Goal: Answer question/provide support

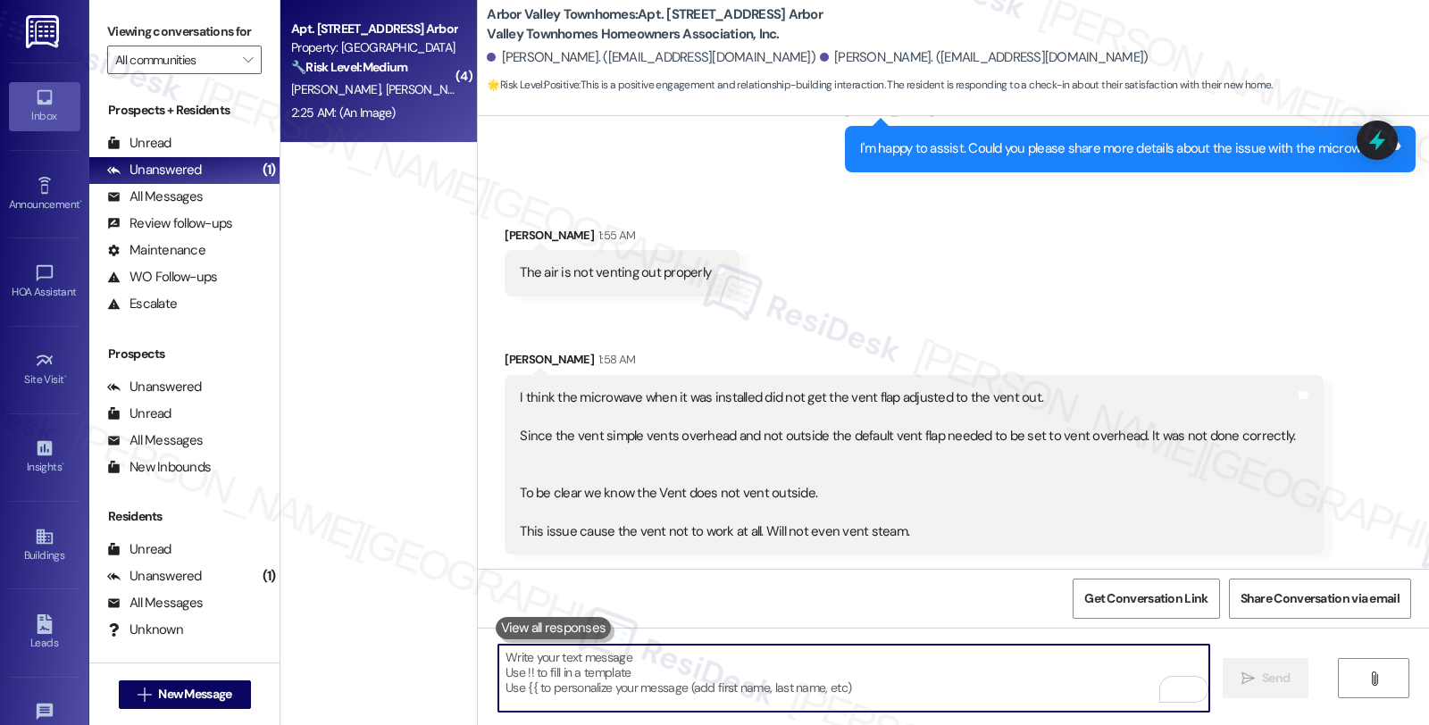
scroll to position [3367, 0]
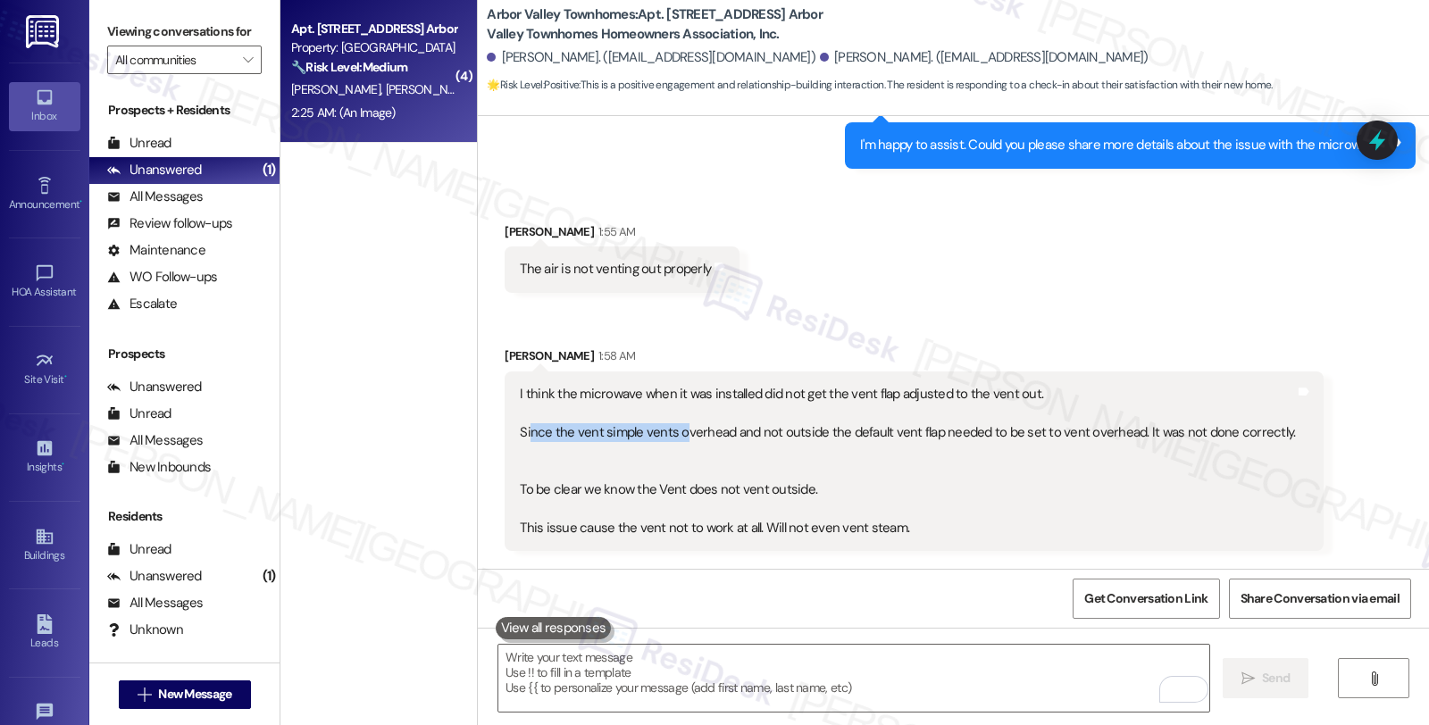
drag, startPoint x: 518, startPoint y: 391, endPoint x: 673, endPoint y: 394, distance: 154.5
click at [673, 394] on div "I think the microwave when it was installed did not get the vent flap adjusted …" at bounding box center [907, 461] width 775 height 153
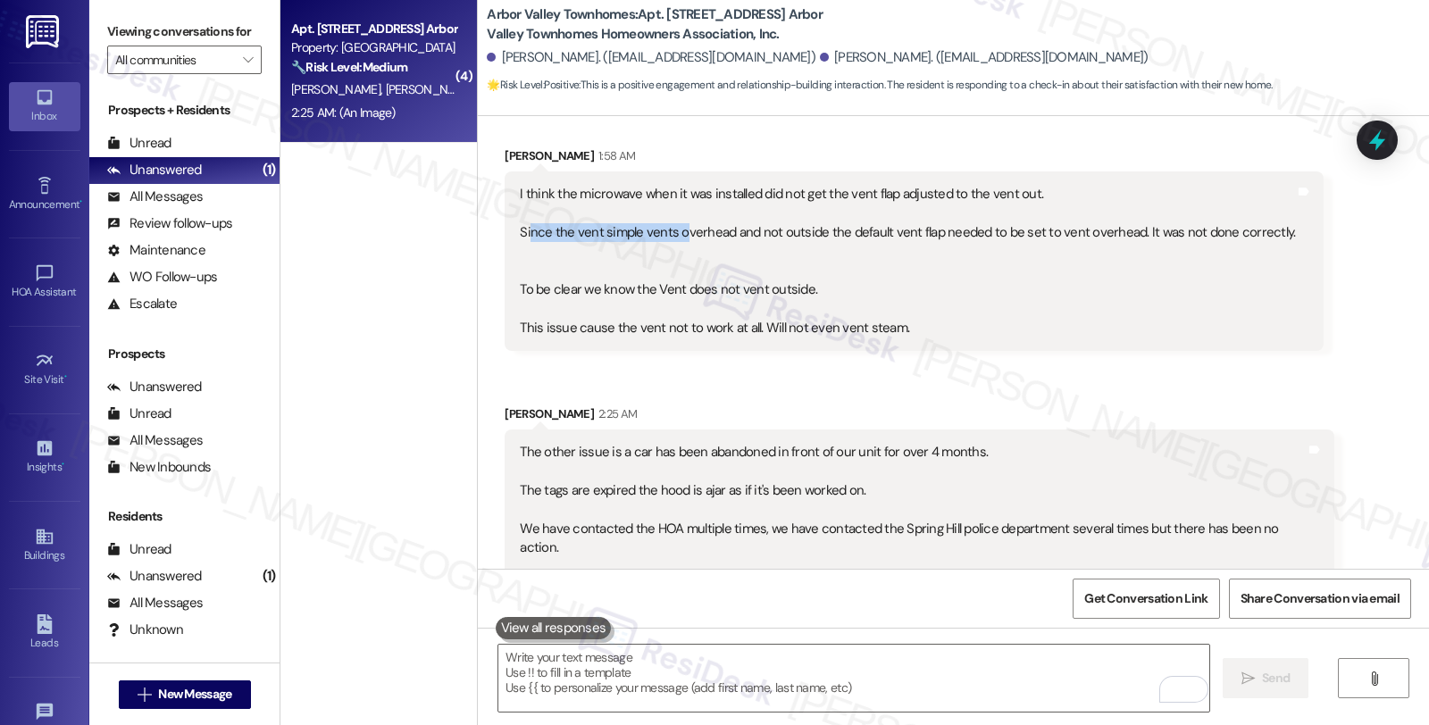
scroll to position [3764, 0]
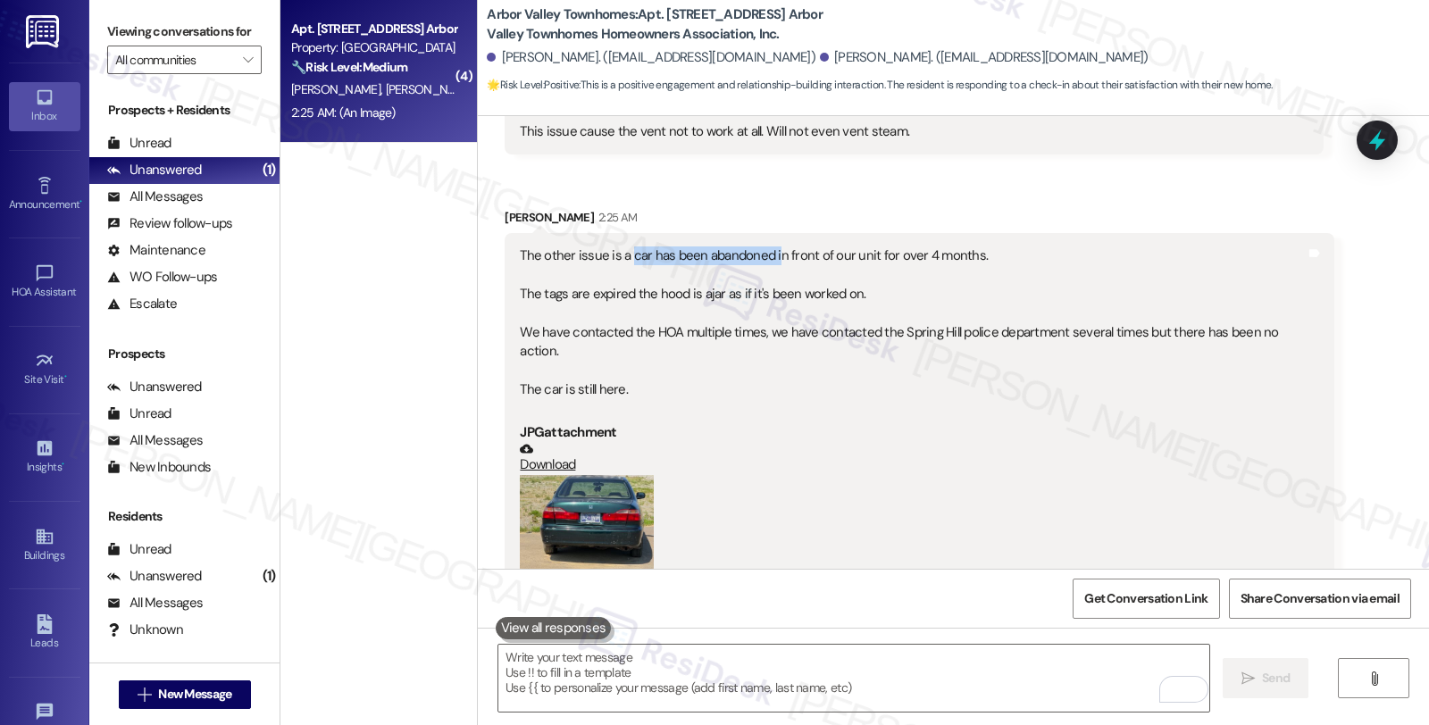
drag, startPoint x: 617, startPoint y: 220, endPoint x: 764, endPoint y: 220, distance: 146.5
click at [764, 247] on div "The other issue is a car has been abandoned in front of our unit for over 4 mon…" at bounding box center [912, 333] width 785 height 172
click at [581, 475] on button "Zoom image" at bounding box center [587, 525] width 134 height 101
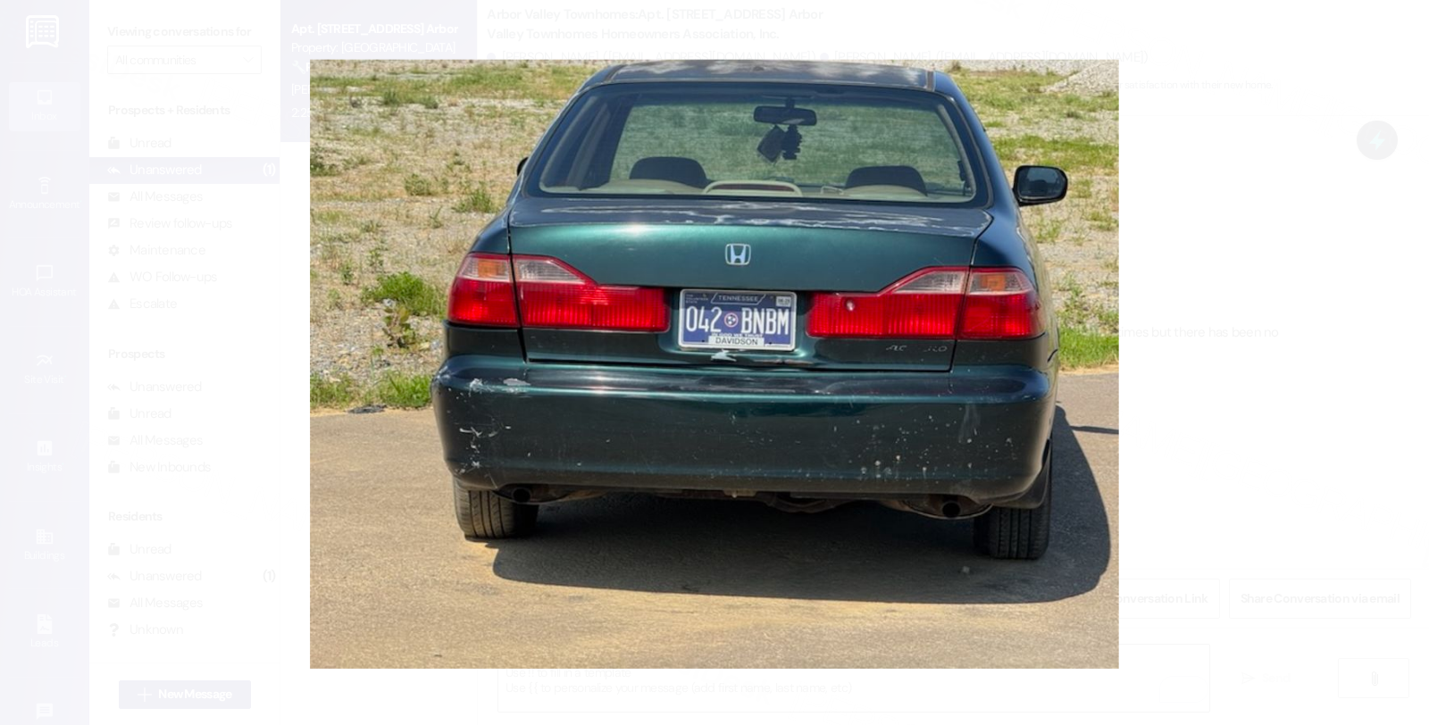
click at [1215, 326] on button "Unzoom image" at bounding box center [714, 362] width 1429 height 725
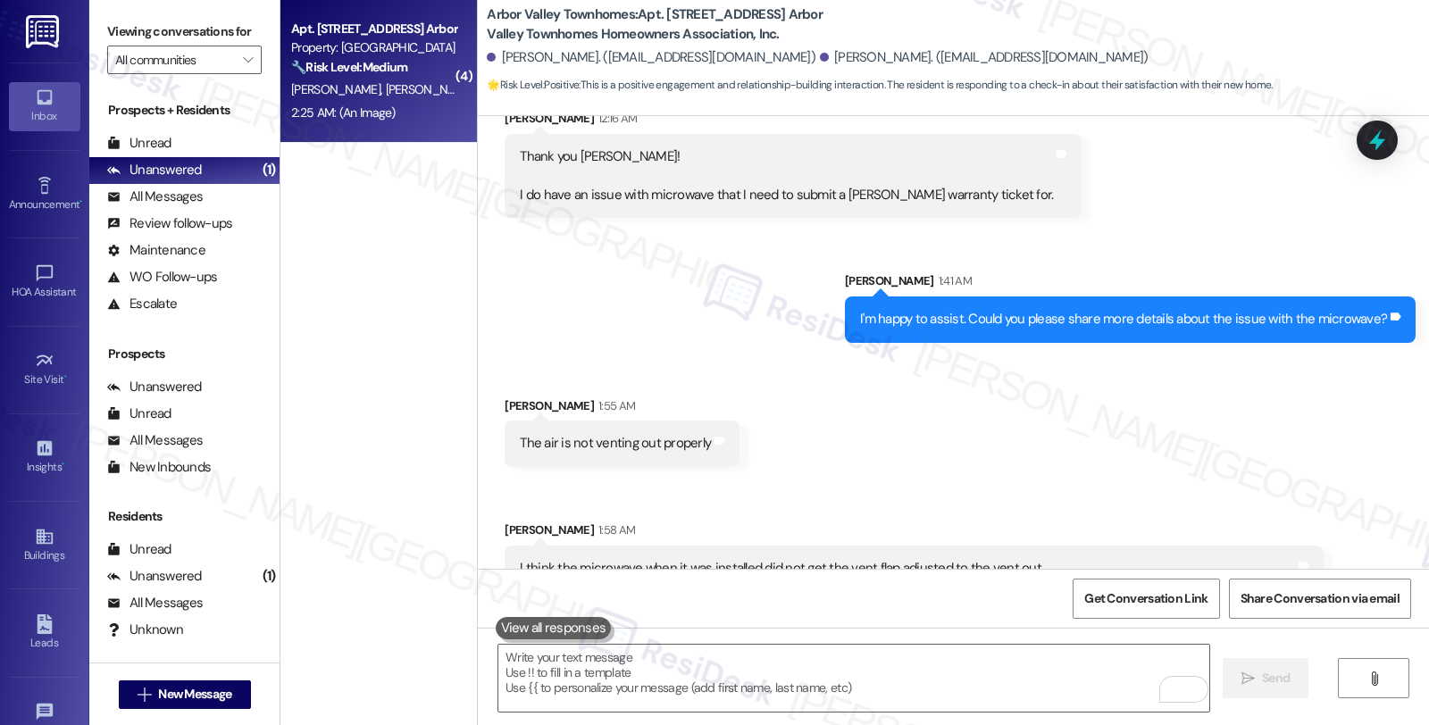
scroll to position [3168, 0]
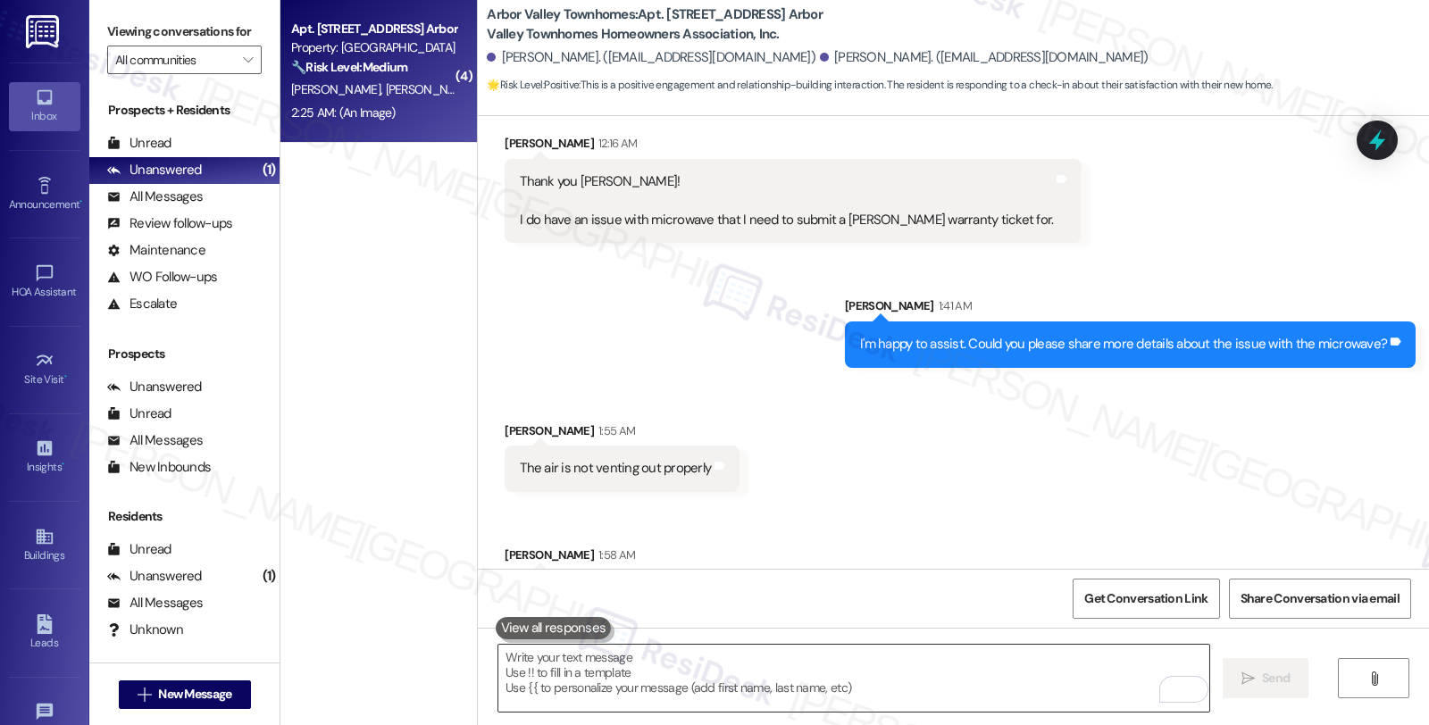
click at [586, 648] on textarea "To enrich screen reader interactions, please activate Accessibility in Grammarl…" at bounding box center [853, 678] width 711 height 67
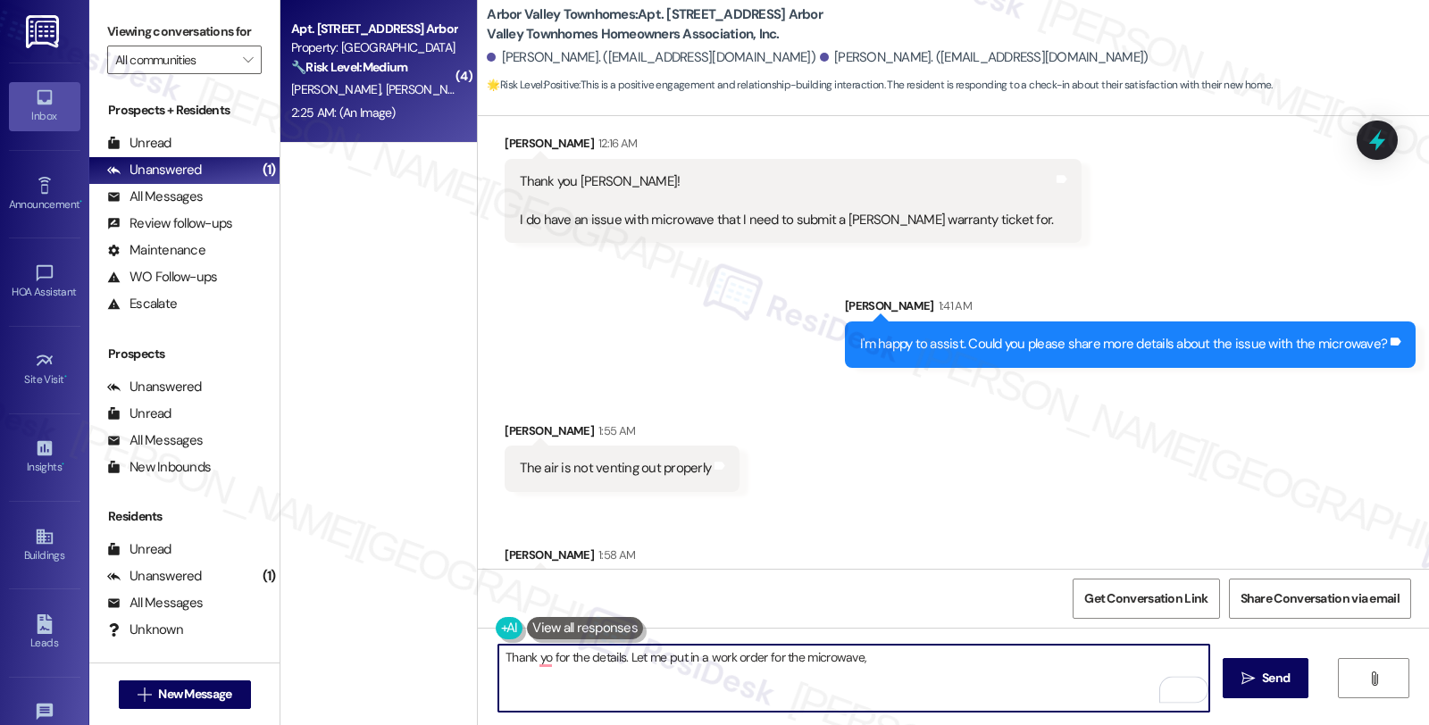
click at [922, 668] on textarea "Thank yo for the details. Let me put in a work order for the microwave," at bounding box center [853, 678] width 711 height 67
paste textarea "Do we have your permission to enter during your absence? Also, do you have pets…"
click at [498, 703] on textarea "Thank yo for the details. Let me put in a work order for the microwave. Do we h…" at bounding box center [853, 678] width 711 height 67
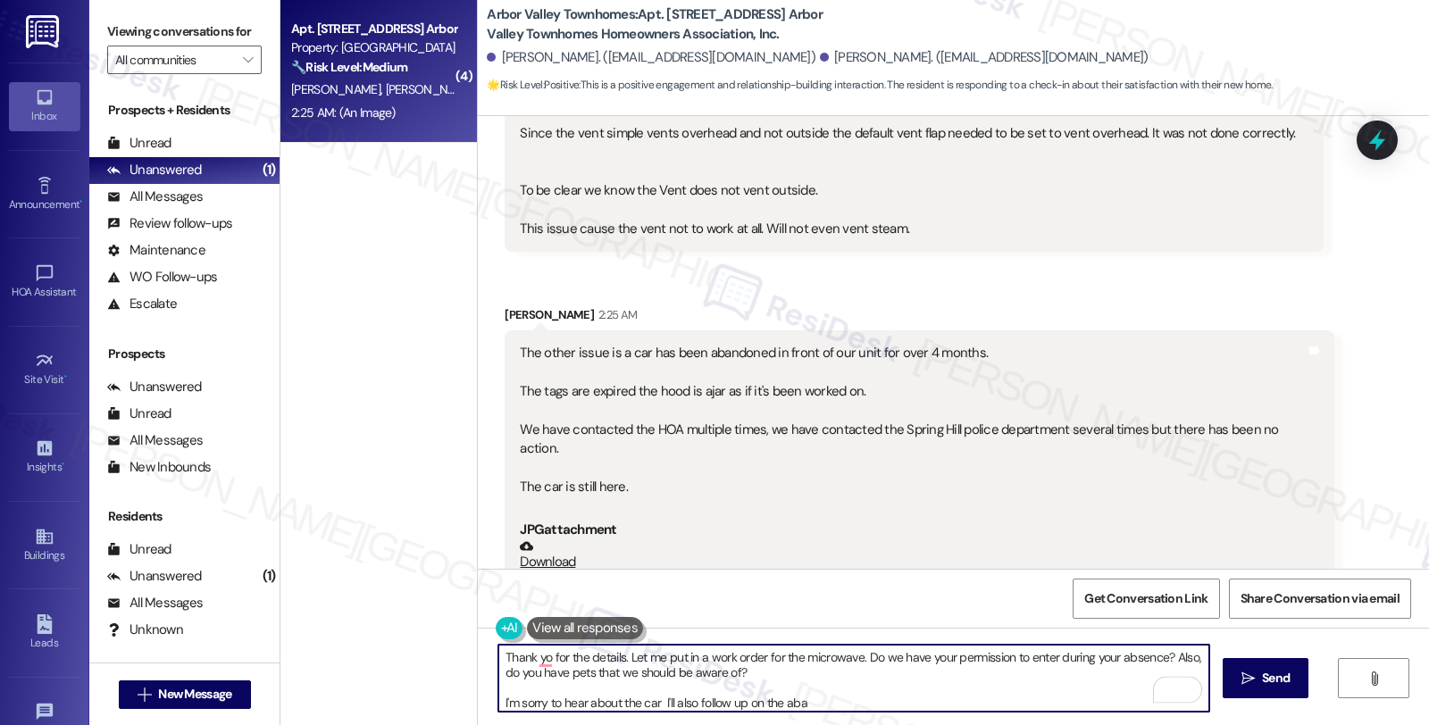
scroll to position [3764, 0]
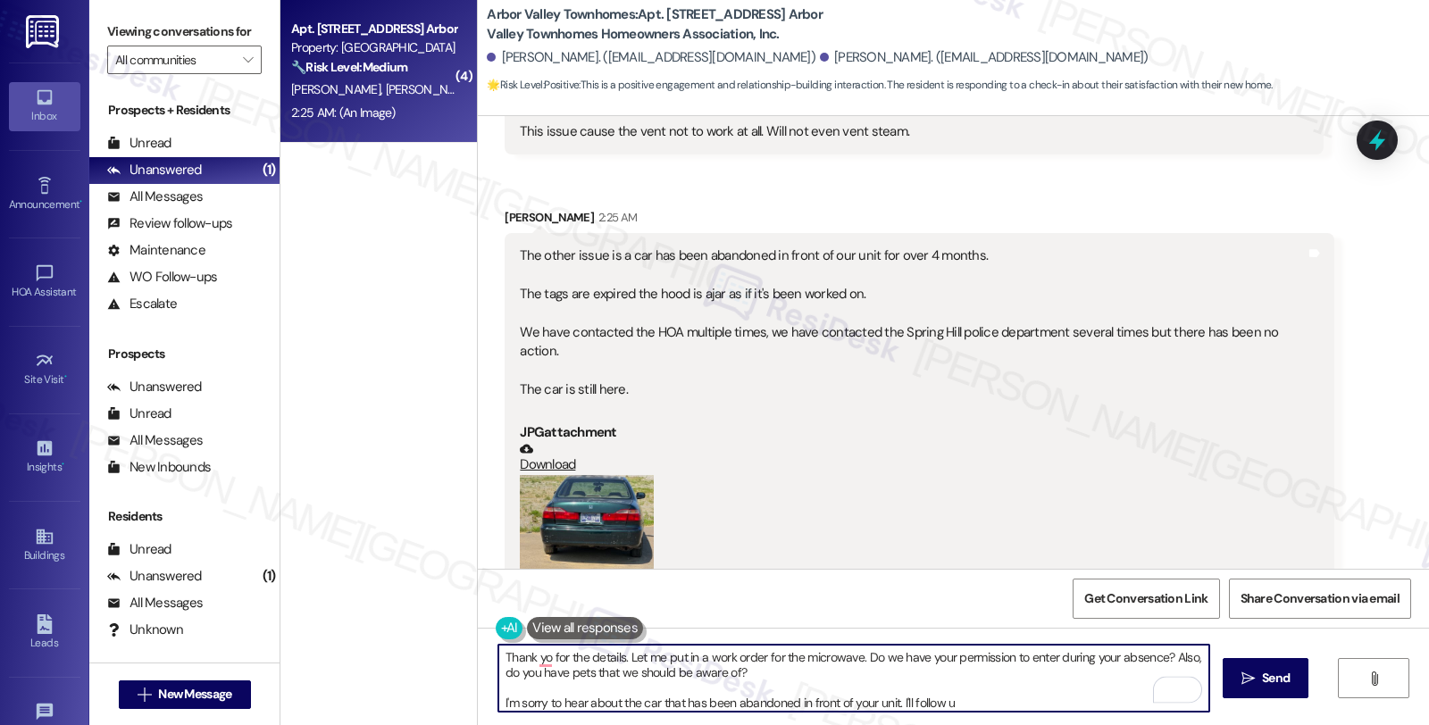
click at [996, 699] on textarea "Thank yo for the details. Let me put in a work order for the microwave. Do we h…" at bounding box center [853, 678] width 711 height 67
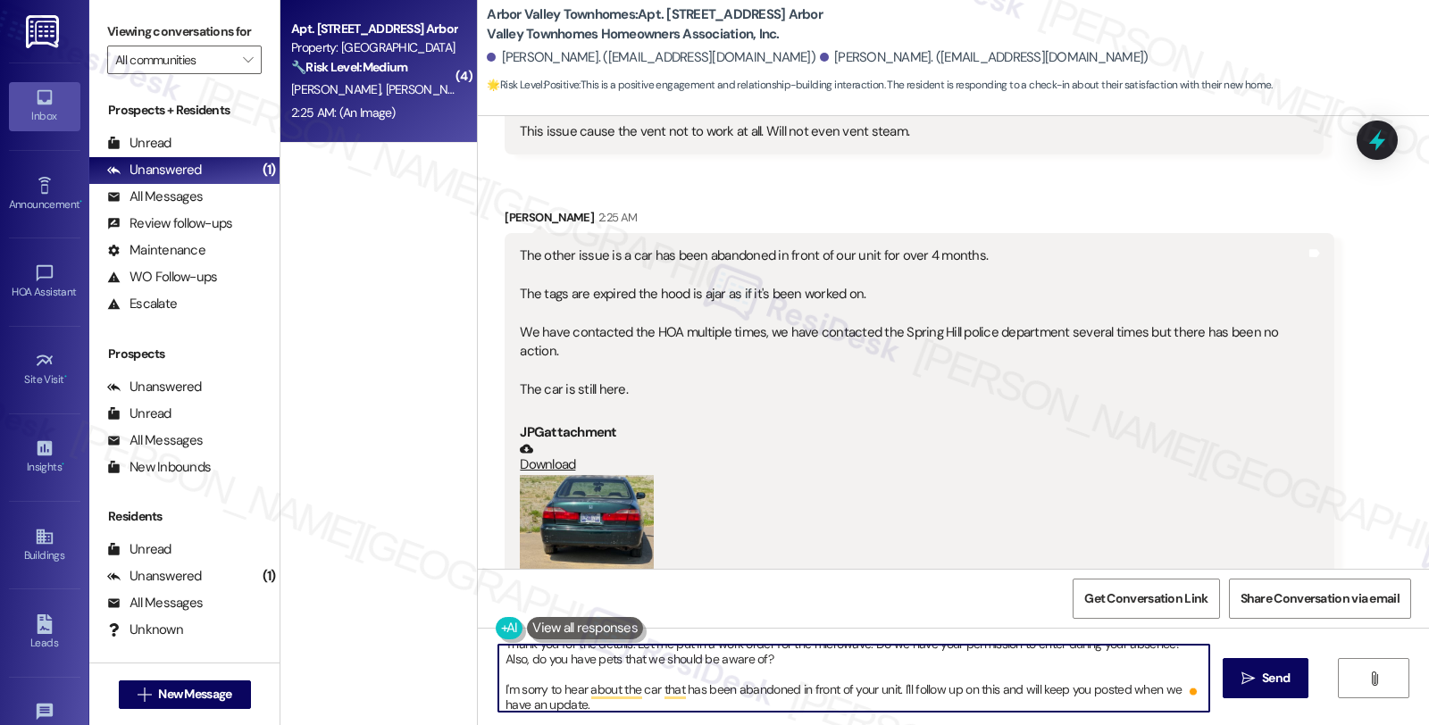
click at [790, 683] on textarea "Thank you for the details. Let me put in a work order for the microwave. Do we …" at bounding box center [853, 678] width 711 height 67
type textarea "Thank you for the details. Let me put in a work order for the microwave. Do we …"
click at [1027, 704] on textarea "Thank you for the details. Let me put in a work order for the microwave. Do we …" at bounding box center [853, 678] width 711 height 67
click at [1292, 685] on span "Send" at bounding box center [1276, 678] width 35 height 19
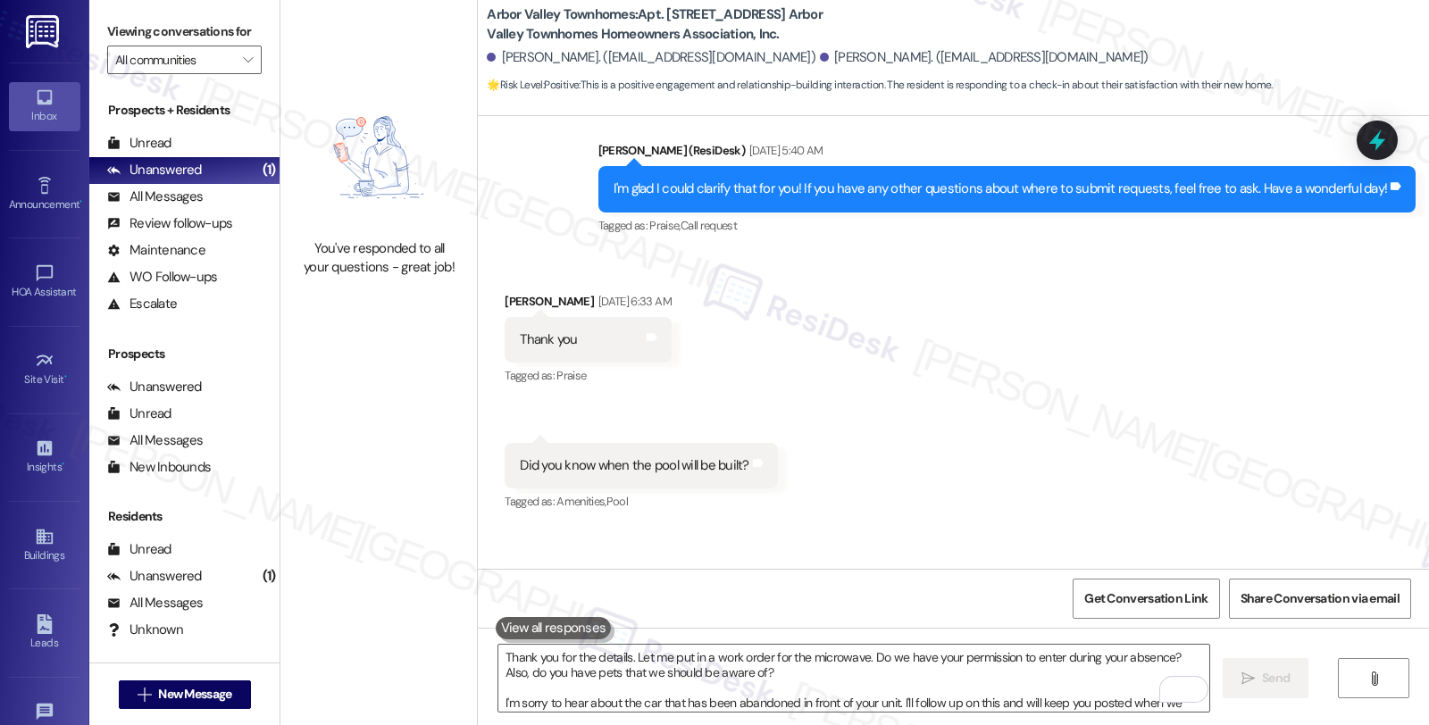
scroll to position [2168, 0]
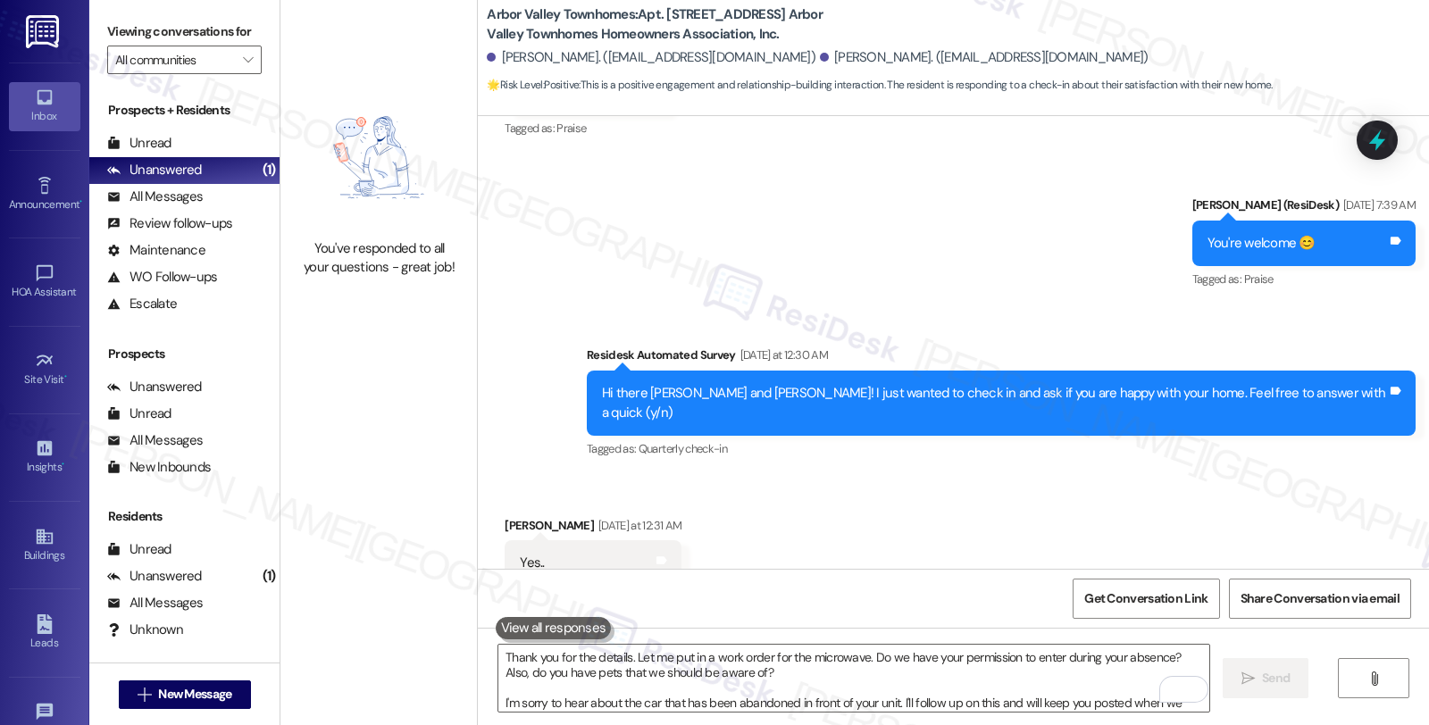
click at [1263, 489] on div "Received via SMS [PERSON_NAME] [DATE] at 12:31 AM Yes.. Tags and notes Tagged a…" at bounding box center [953, 551] width 951 height 151
click at [663, 13] on b "Arbor Valley Townhomes: Apt. [STREET_ADDRESS] Arbor Valley Townhomes Homeowners…" at bounding box center [665, 24] width 357 height 38
copy b "5331"
drag, startPoint x: 765, startPoint y: 59, endPoint x: 856, endPoint y: 59, distance: 91.1
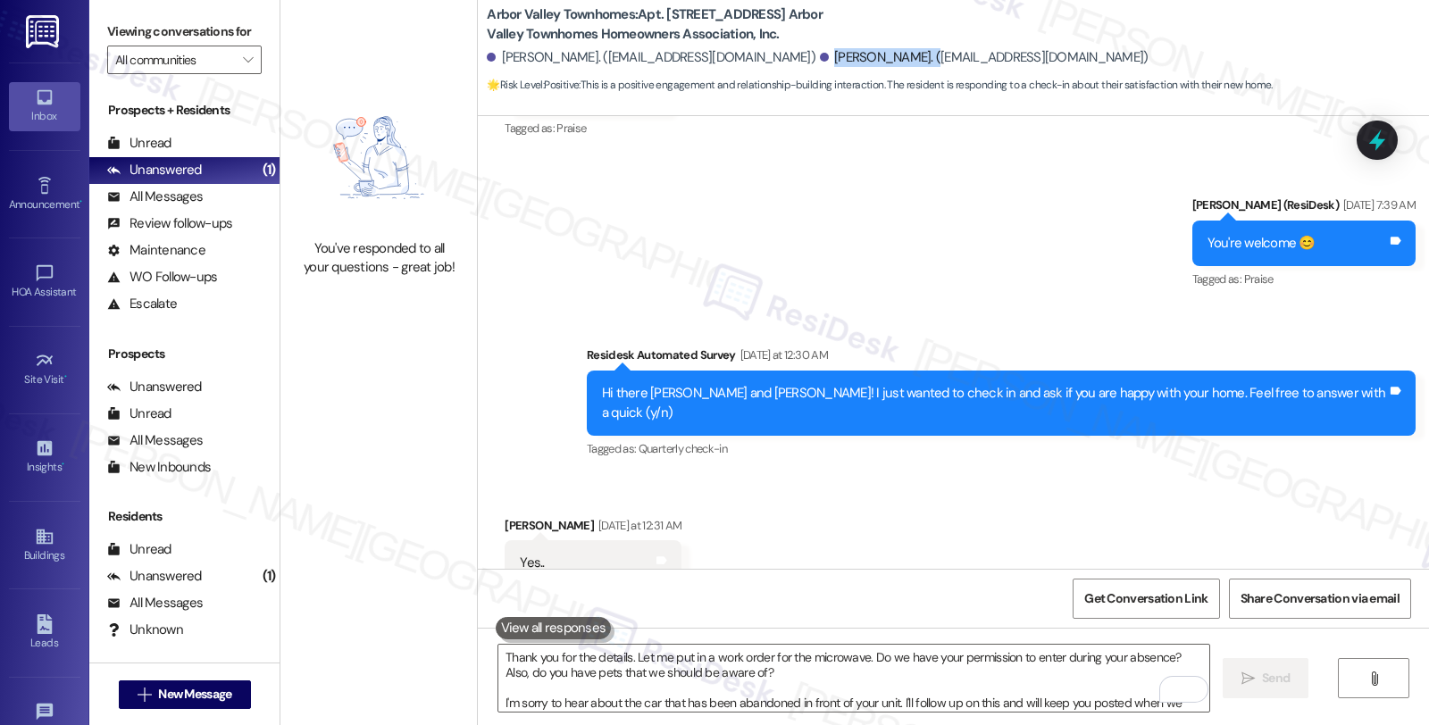
click at [856, 59] on div "[PERSON_NAME]. ([EMAIL_ADDRESS][DOMAIN_NAME])" at bounding box center [984, 57] width 329 height 19
copy div "[PERSON_NAME]."
click at [666, 13] on b "Arbor Valley Townhomes: Apt. [STREET_ADDRESS] Arbor Valley Townhomes Homeowners…" at bounding box center [665, 24] width 357 height 38
copy b "5331"
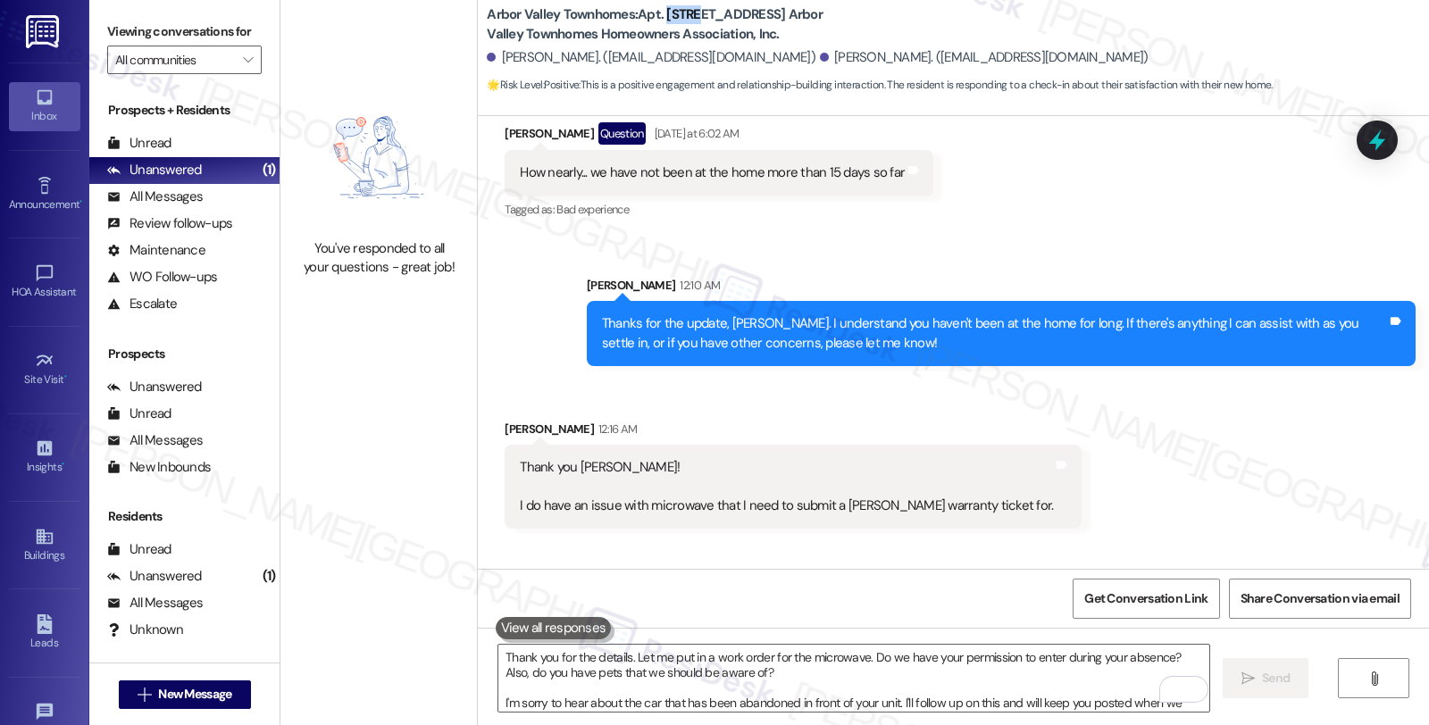
scroll to position [2962, 0]
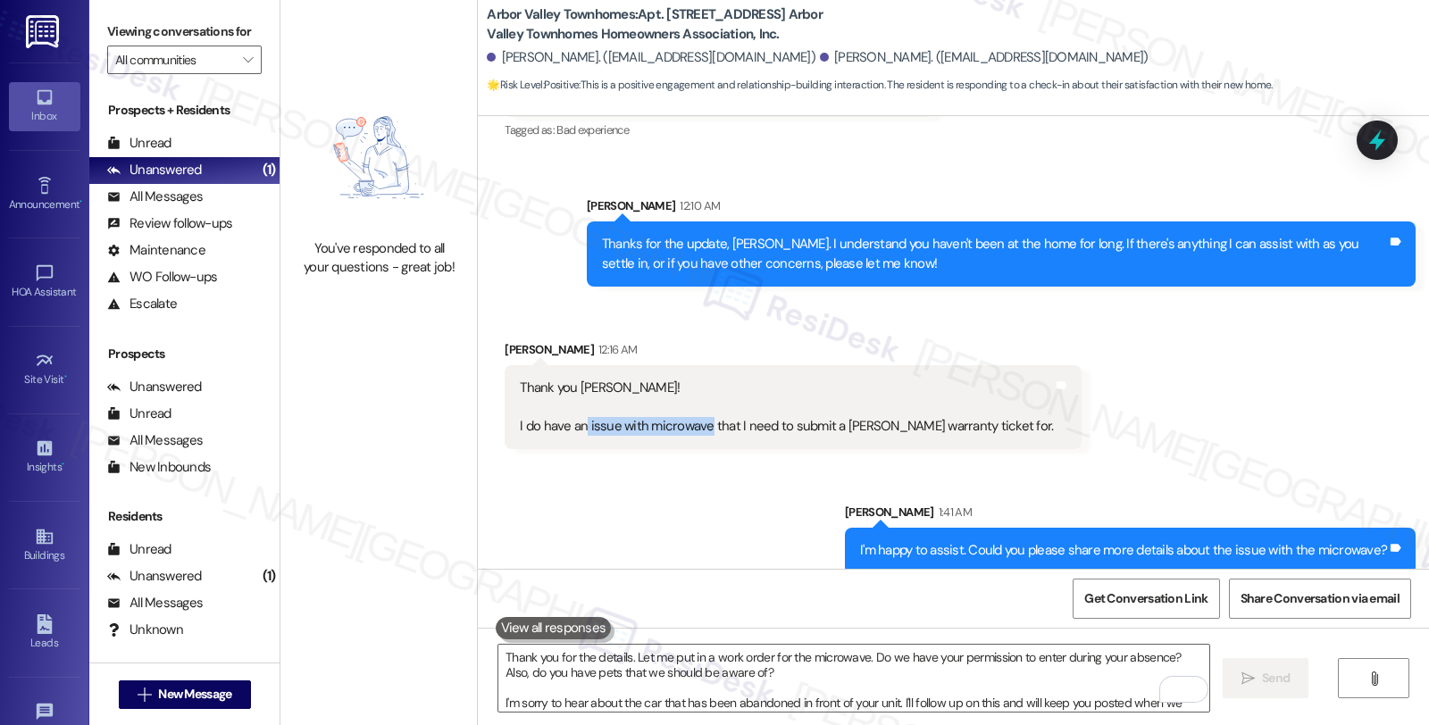
drag, startPoint x: 574, startPoint y: 389, endPoint x: 693, endPoint y: 388, distance: 118.8
click at [693, 388] on div "Thank you [PERSON_NAME]! I do have an issue with microwave that I need to submi…" at bounding box center [786, 407] width 533 height 57
copy div "issue with microwave"
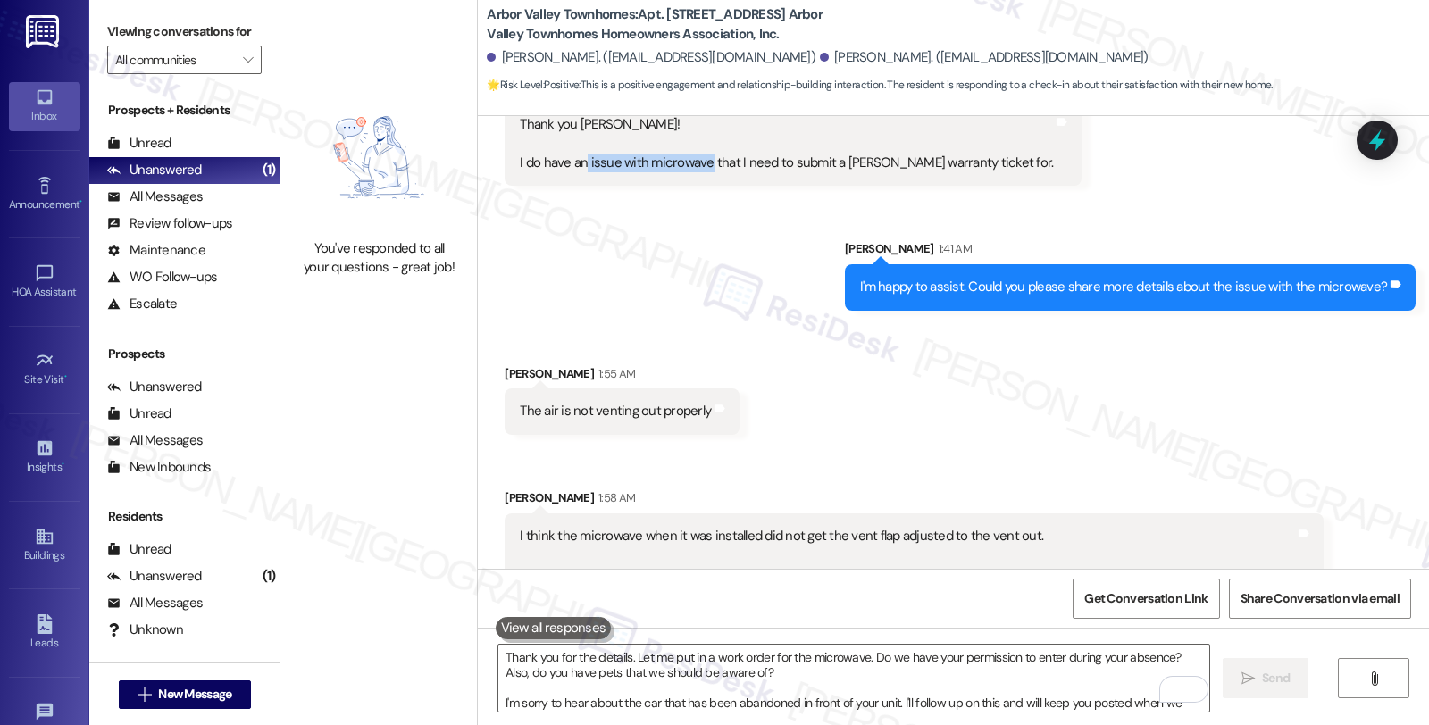
scroll to position [3260, 0]
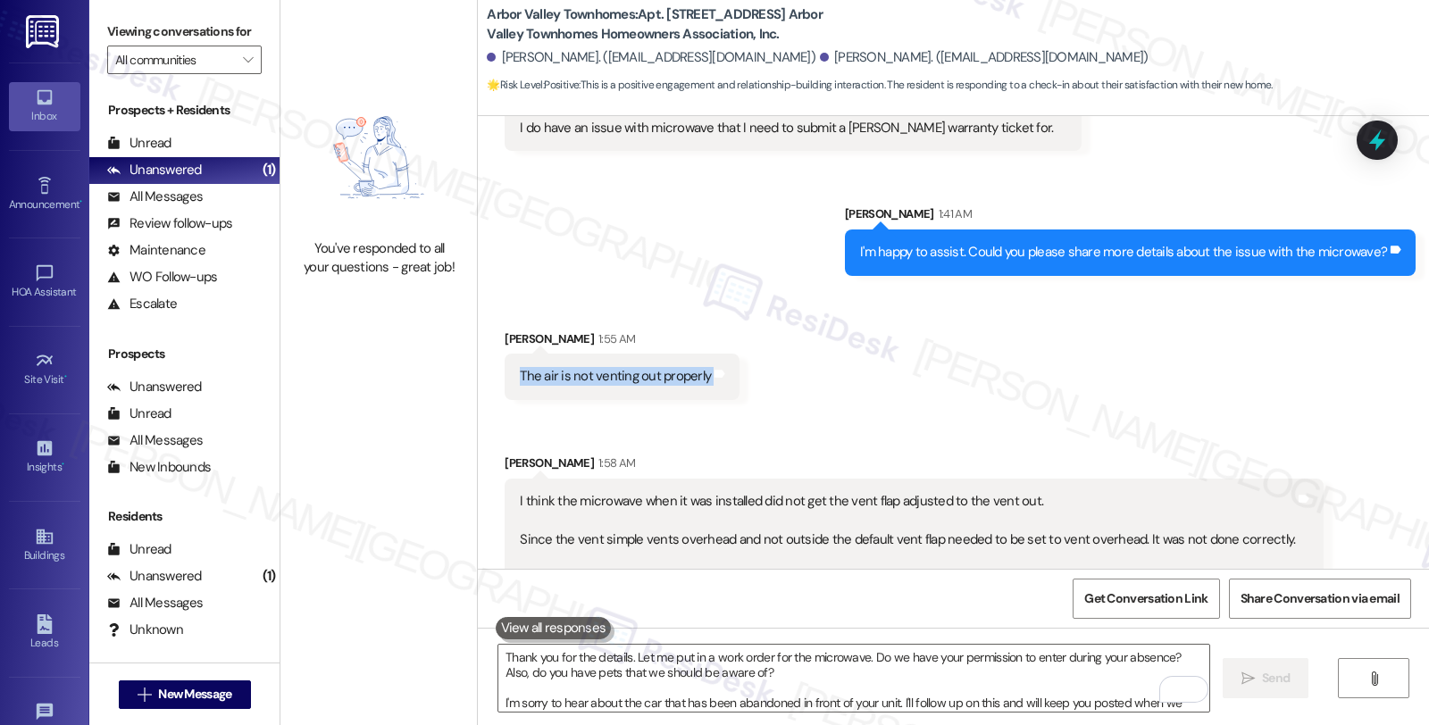
drag, startPoint x: 504, startPoint y: 338, endPoint x: 710, endPoint y: 345, distance: 206.5
click at [710, 354] on div "The air is not venting out properly Tags and notes" at bounding box center [622, 377] width 235 height 46
copy div "The air is not venting out properly Tags and notes Received via SMS"
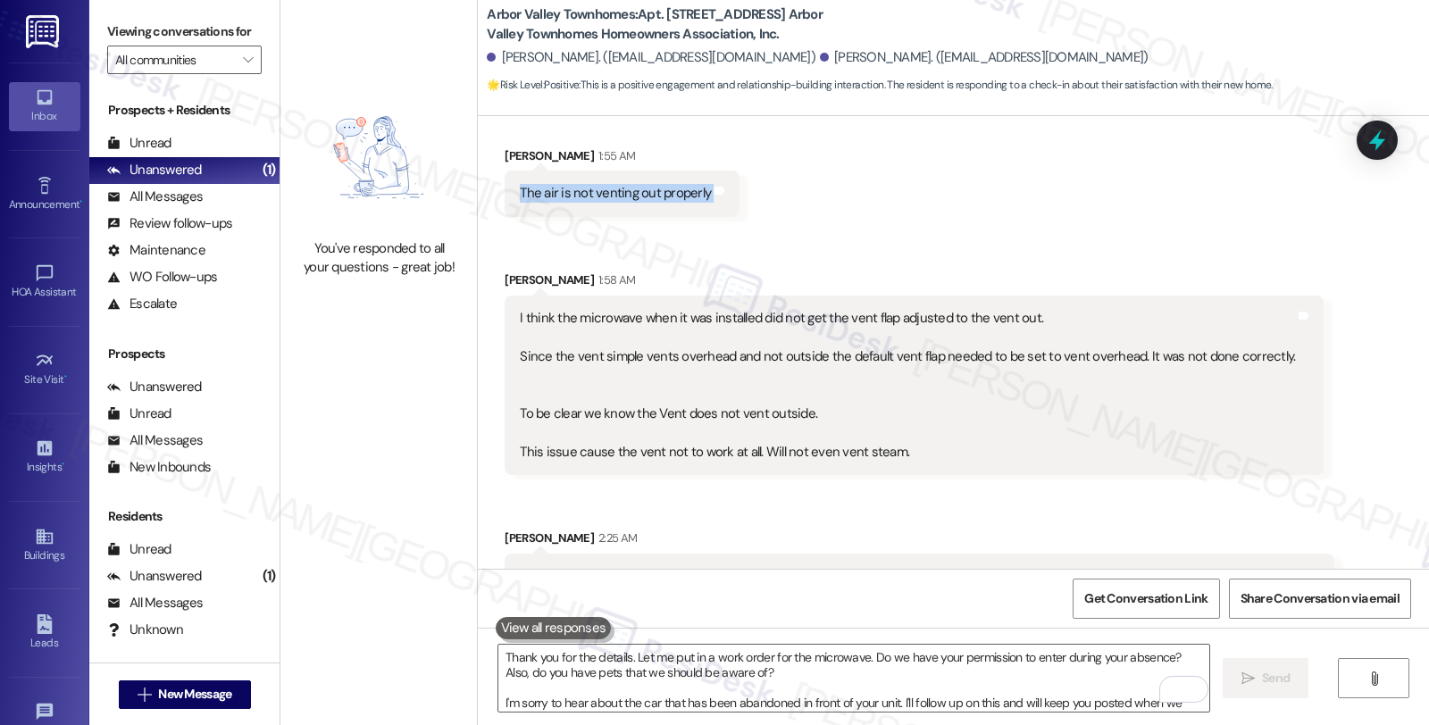
scroll to position [3459, 0]
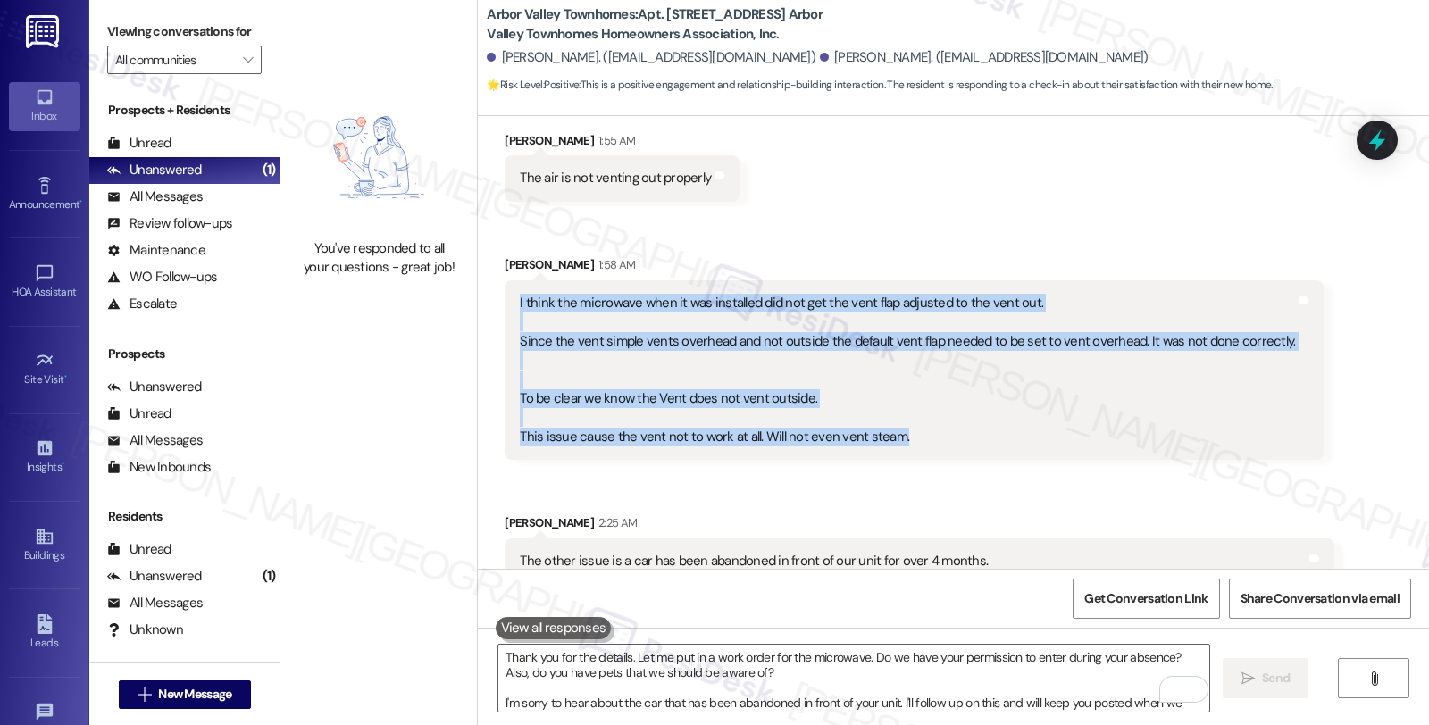
drag, startPoint x: 506, startPoint y: 260, endPoint x: 897, endPoint y: 394, distance: 413.5
click at [897, 394] on div "I think the microwave when it was installed did not get the vent flap adjusted …" at bounding box center [907, 370] width 779 height 153
copy div "I think the microwave when it was installed did not get the vent flap adjusted …"
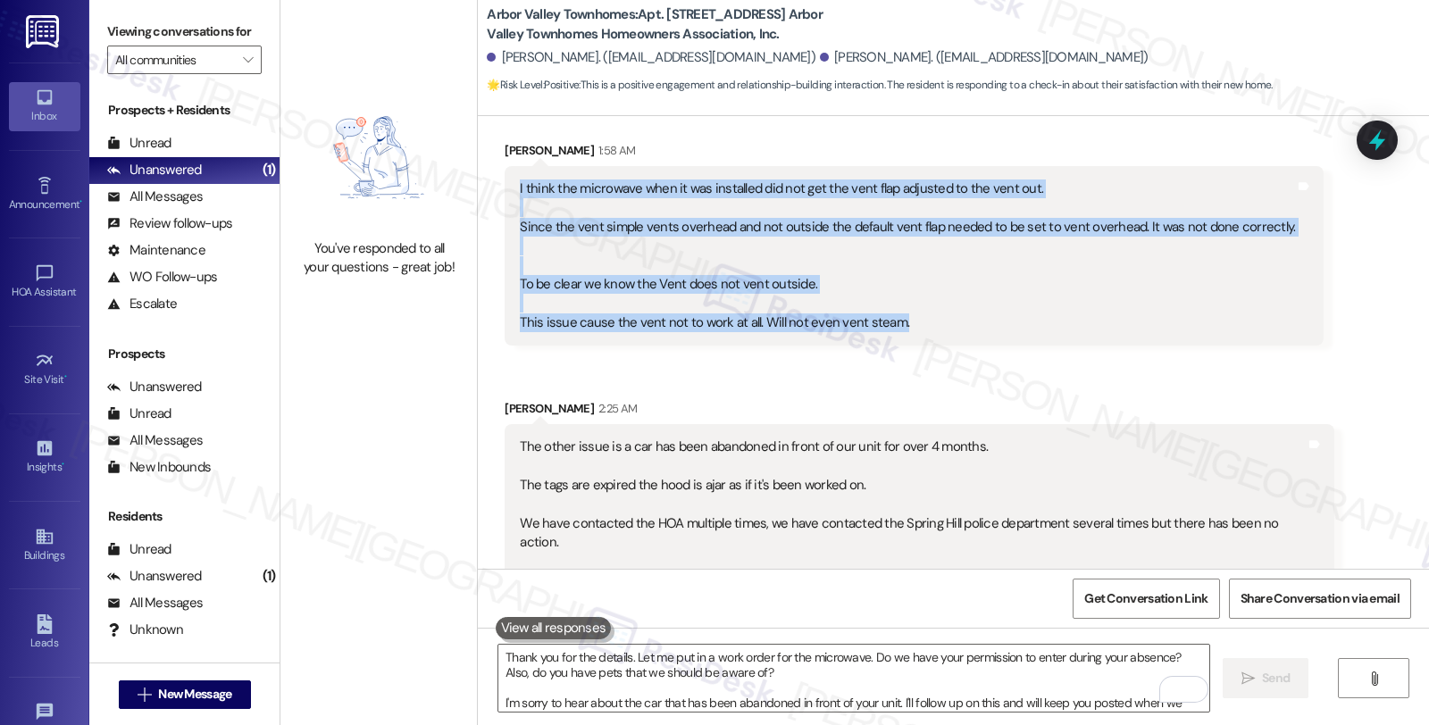
scroll to position [3756, 0]
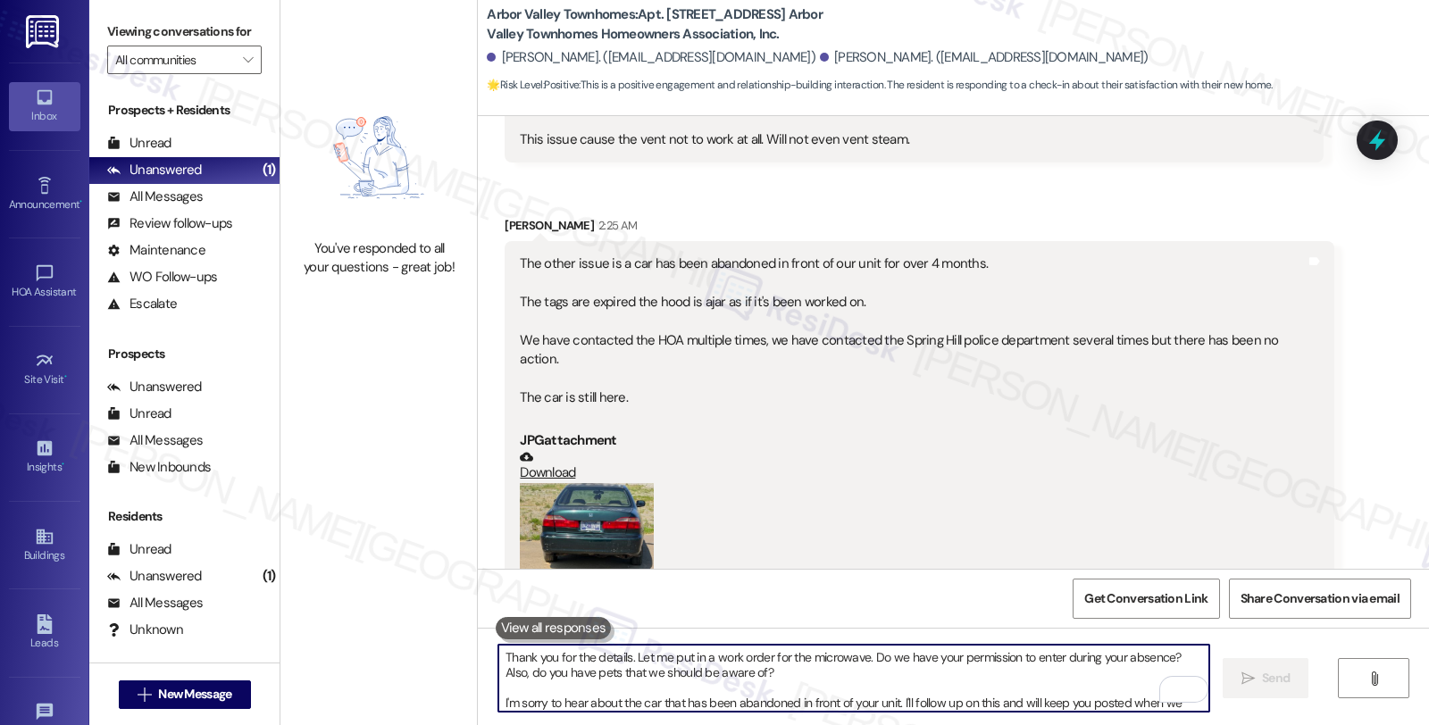
click at [682, 679] on textarea "Thank you for the details. Let me put in a work order for the microwave. Do we …" at bounding box center [853, 678] width 711 height 67
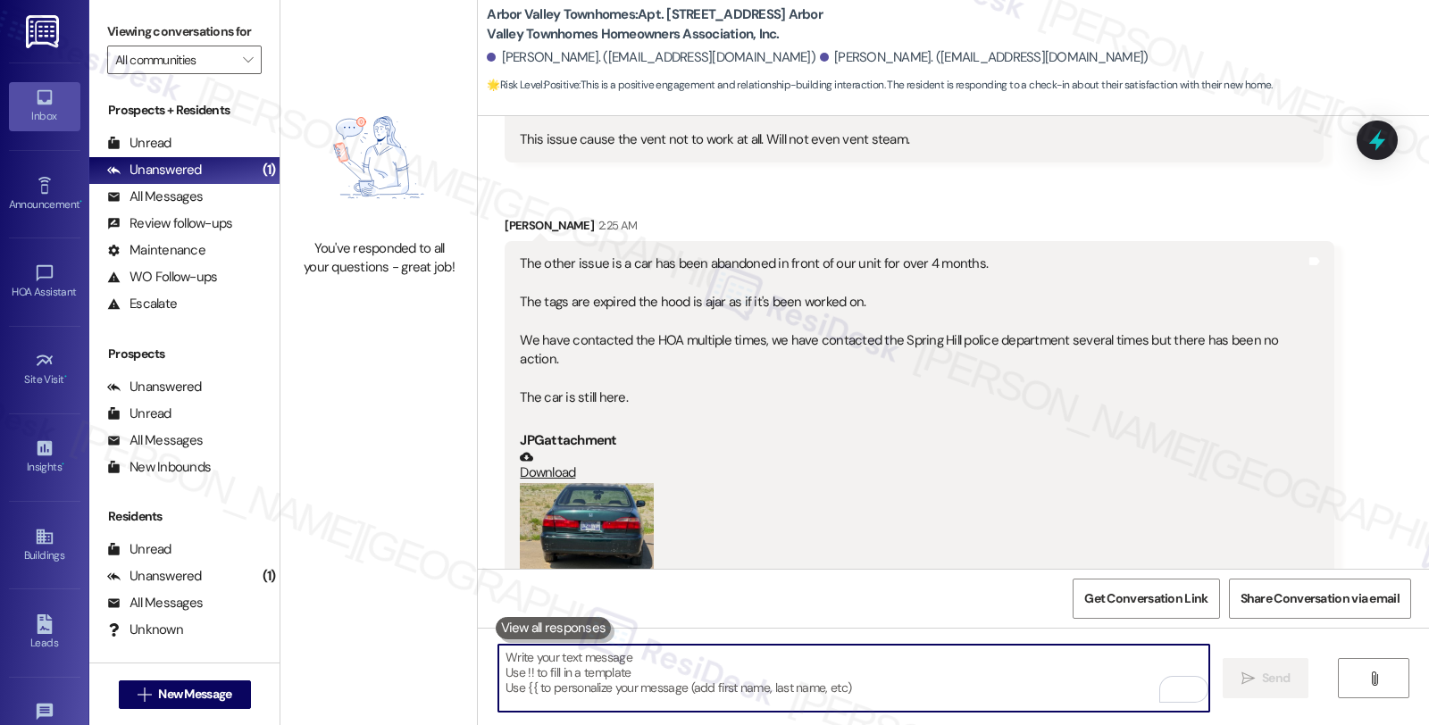
paste textarea "#115-1"
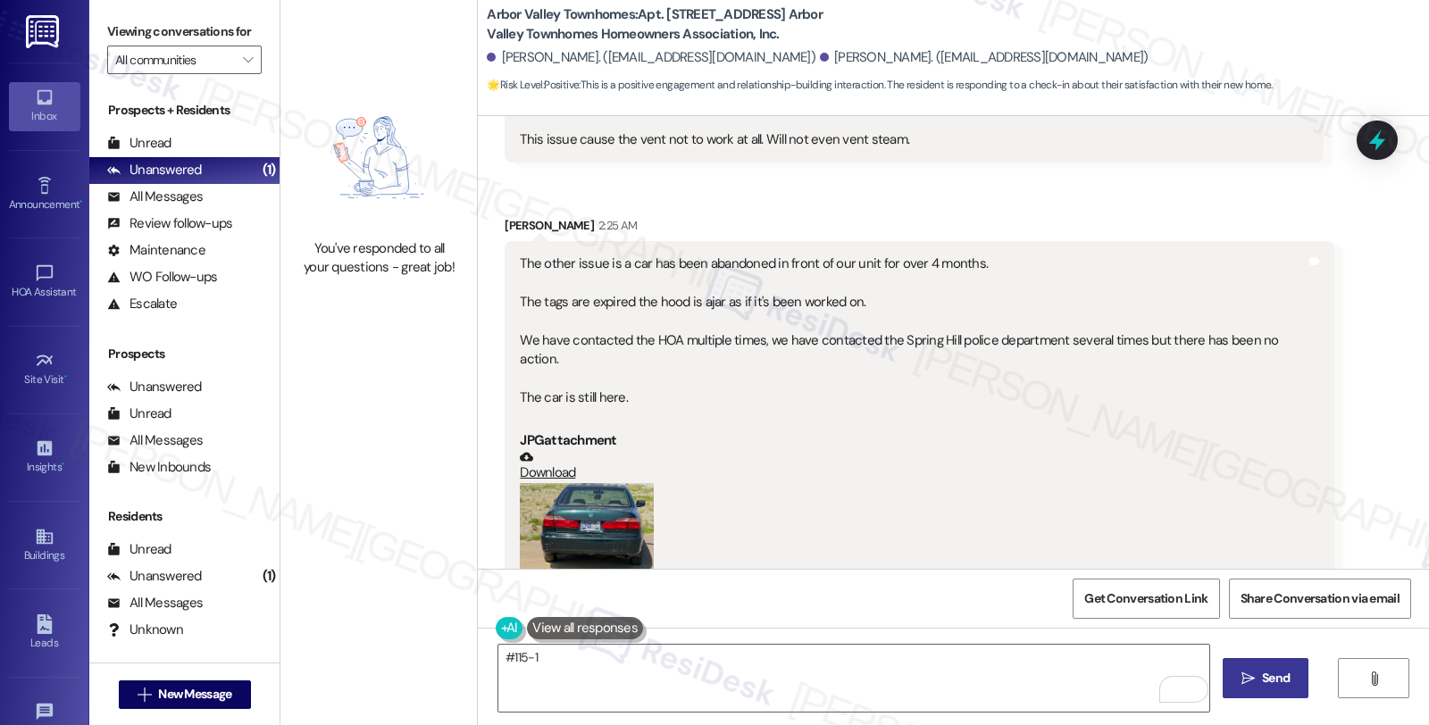
click at [1200, 483] on div "(Click to zoom)" at bounding box center [912, 545] width 785 height 125
click at [498, 657] on textarea "#115-1" at bounding box center [853, 678] width 711 height 67
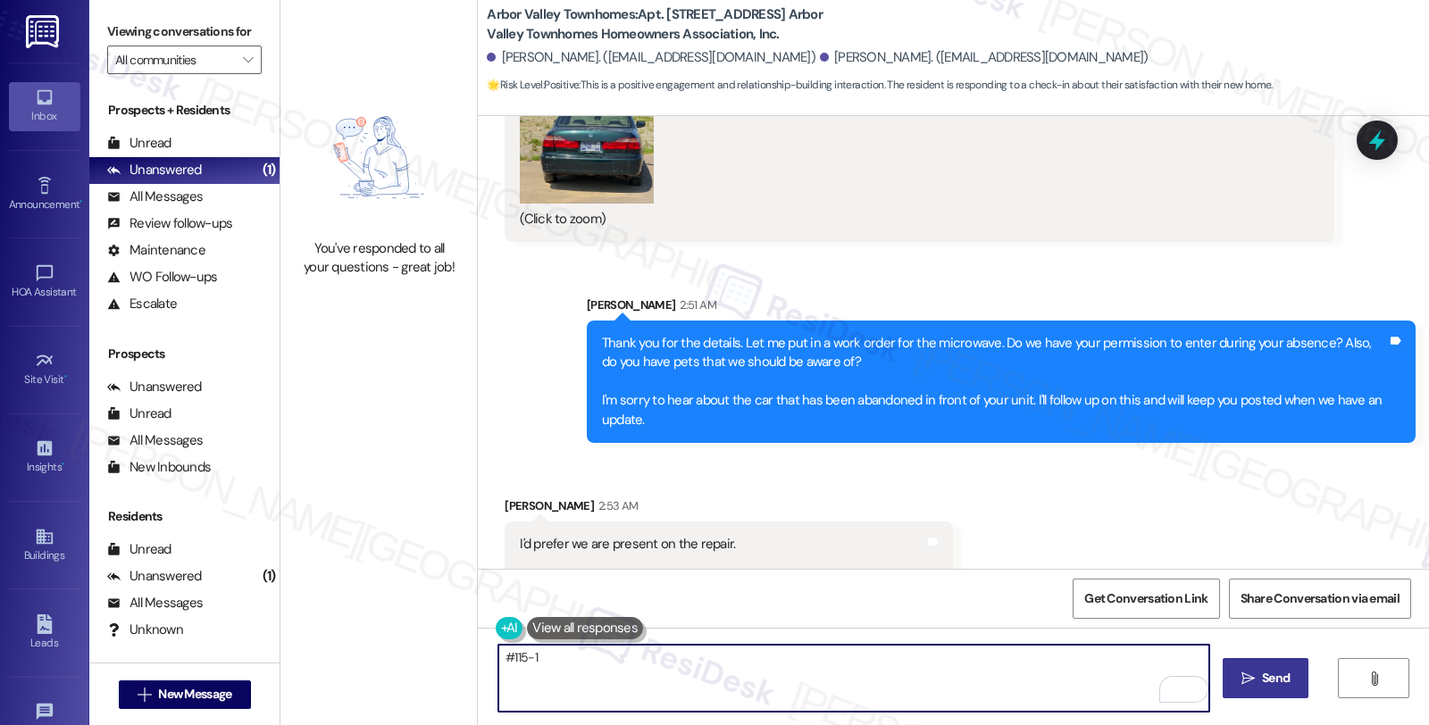
scroll to position [4253, 0]
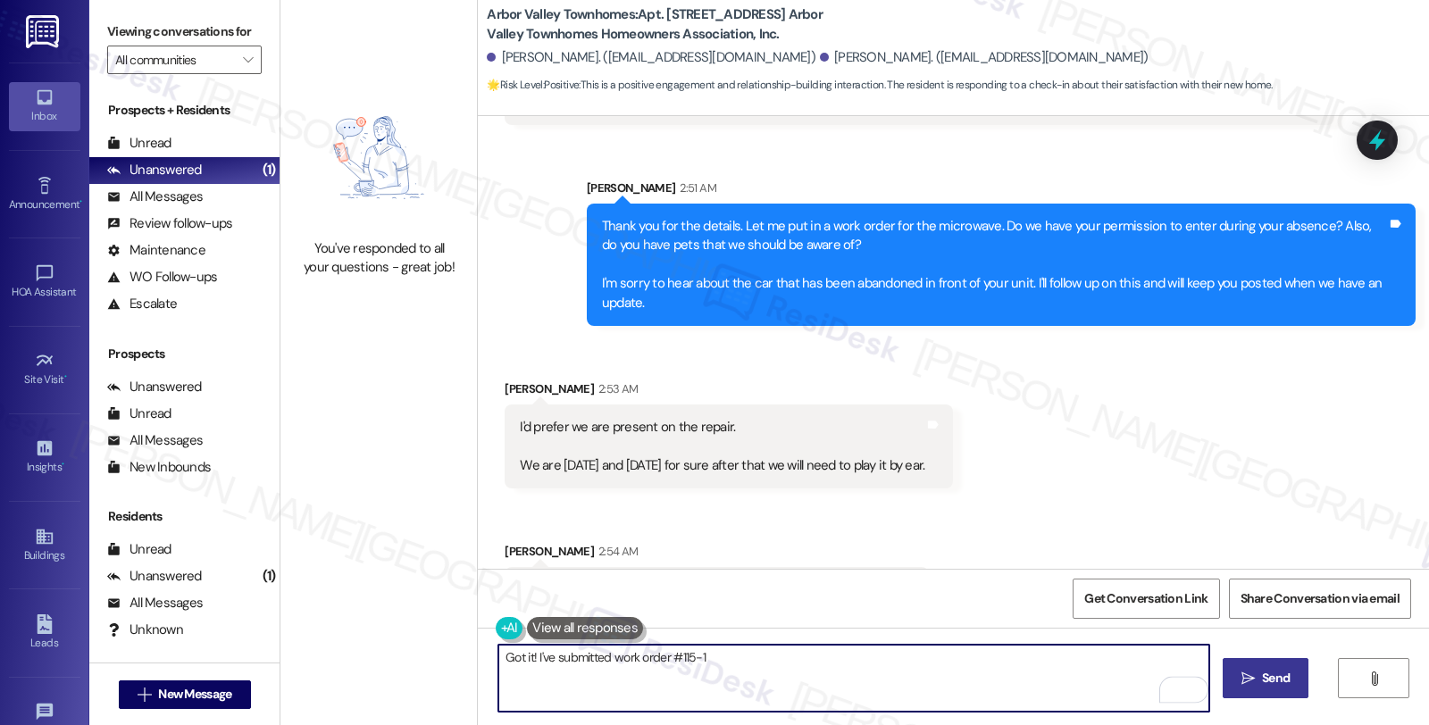
click at [747, 659] on textarea "Got it! I've submitted work order #115-1" at bounding box center [853, 678] width 711 height 67
click at [841, 659] on textarea "Got it! I've submitted work order #115-1 for the microwave." at bounding box center [853, 678] width 711 height 67
drag, startPoint x: 885, startPoint y: 657, endPoint x: 933, endPoint y: 663, distance: 47.6
click at [933, 663] on textarea "Got it! I've submitted work order #115-1 for the microwave and will follow up p…" at bounding box center [853, 678] width 711 height 67
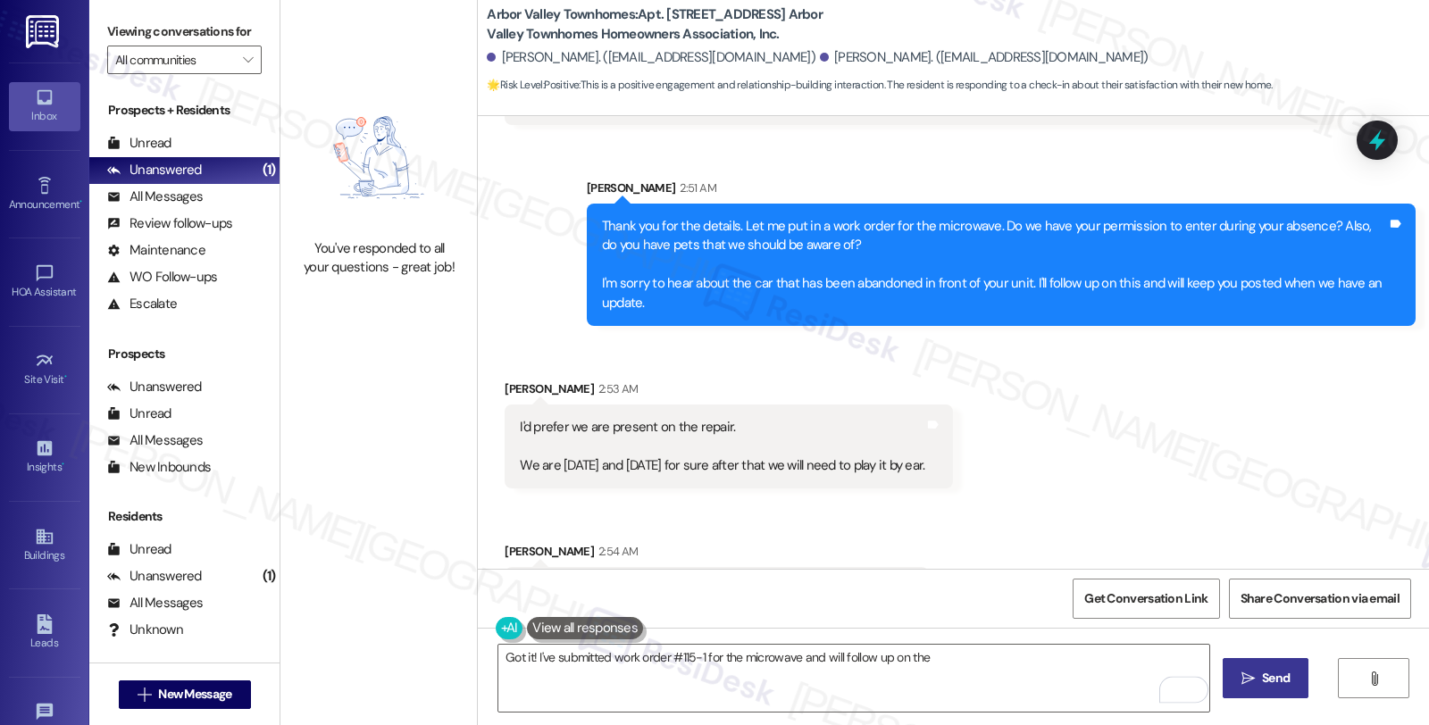
click at [860, 227] on div "Thank you for the details. Let me put in a work order for the microwave. Do we …" at bounding box center [994, 265] width 785 height 96
copy div "abandoned"
click at [990, 659] on textarea "Got it! I've submitted work order #115-1 for the microwave and will follow up o…" at bounding box center [853, 678] width 711 height 67
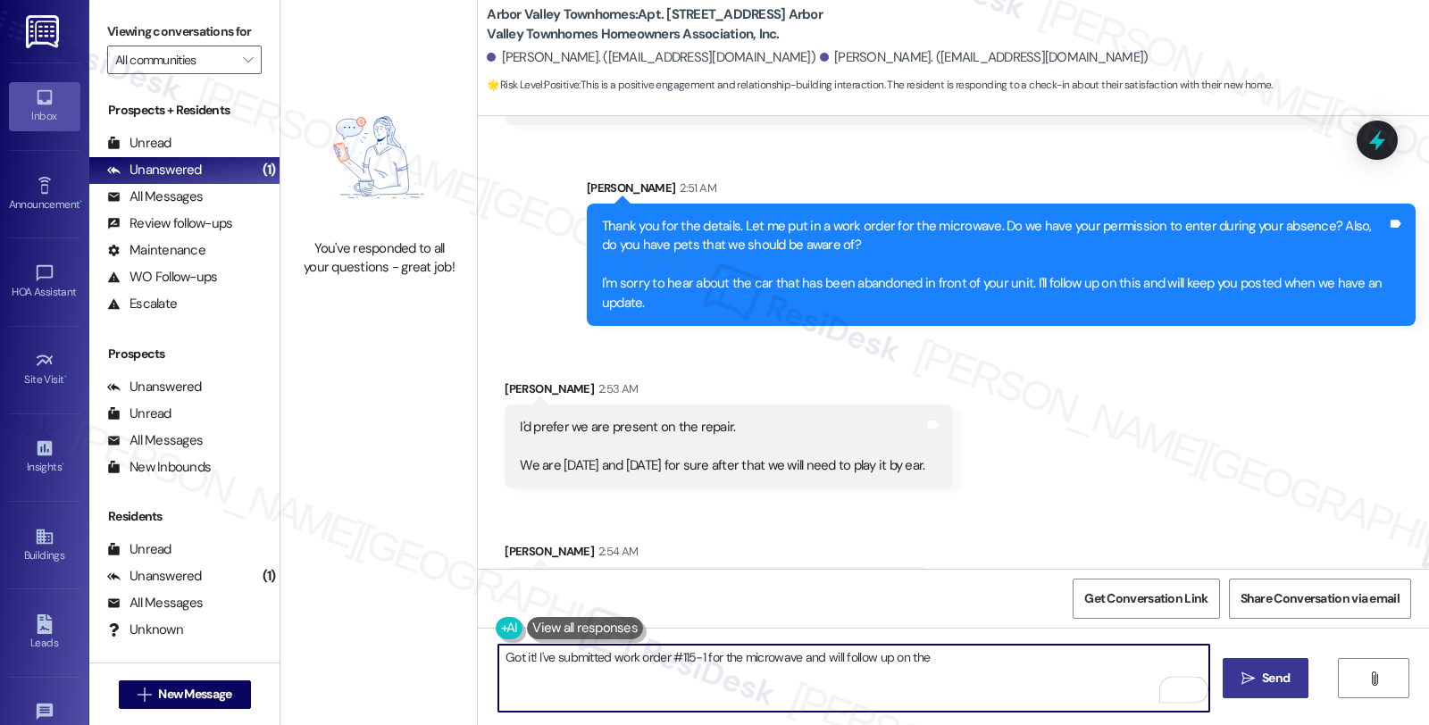
paste textarea "abandoned"
click at [1036, 663] on textarea "Got it! I've submitted work order #115-1 for the microwave and will follow up o…" at bounding box center [853, 678] width 711 height 67
click at [1004, 657] on textarea "Got it! I've submitted work order #115-1 for the microwave and will follow up o…" at bounding box center [853, 678] width 711 height 67
click at [1002, 657] on textarea "Got it! I've submitted work order #115-1 for the microwave and will follow up o…" at bounding box center [853, 678] width 711 height 67
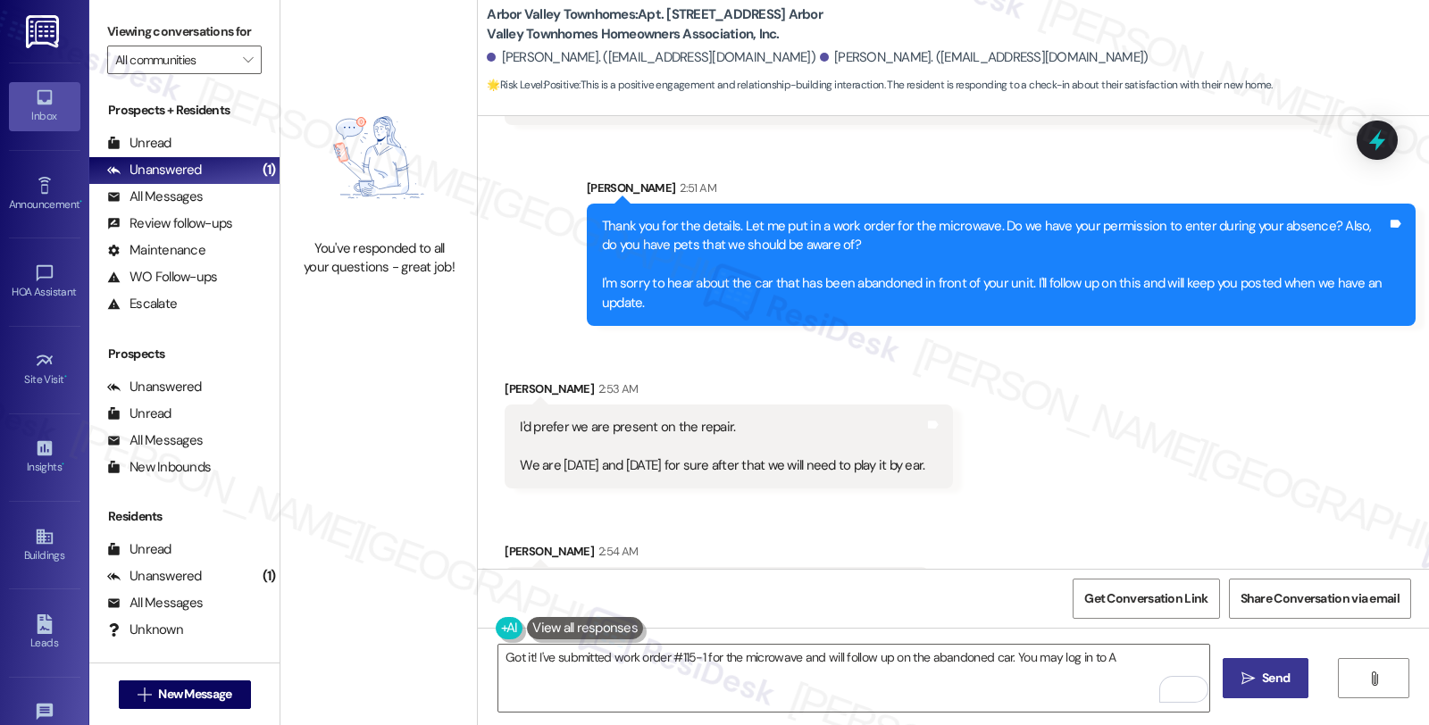
click at [1159, 339] on div "Received [STREET_ADDRESS][PERSON_NAME]:53 AM I'd prefer we are present on the r…" at bounding box center [953, 483] width 951 height 288
click at [1118, 659] on textarea "Got it! I've submitted work order #115-1 for the microwave and will follow up o…" at bounding box center [853, 678] width 711 height 67
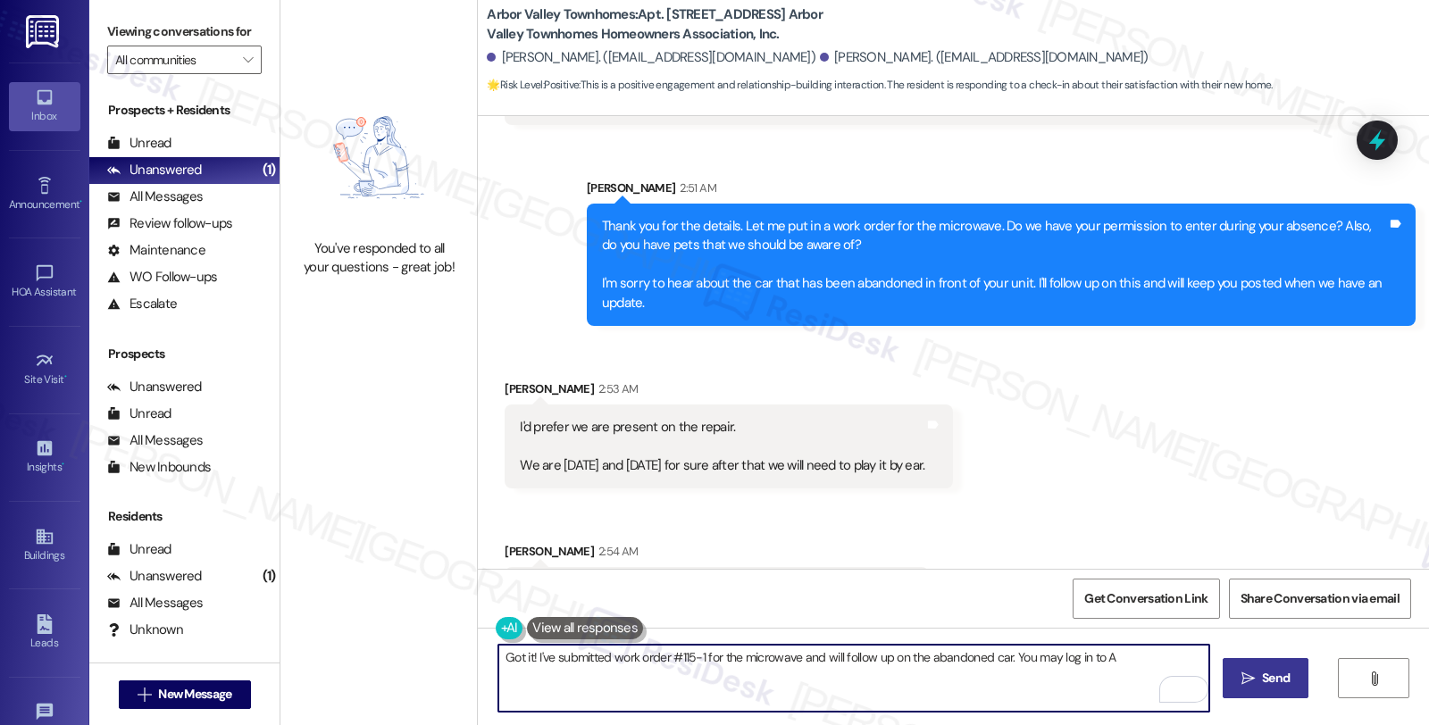
click at [1005, 657] on textarea "Got it! I've submitted work order #115-1 for the microwave and will follow up o…" at bounding box center [853, 678] width 711 height 67
click at [1084, 662] on textarea "Got it! I've submitted work order #115-1 for the microwave and will follow up o…" at bounding box center [853, 678] width 711 height 67
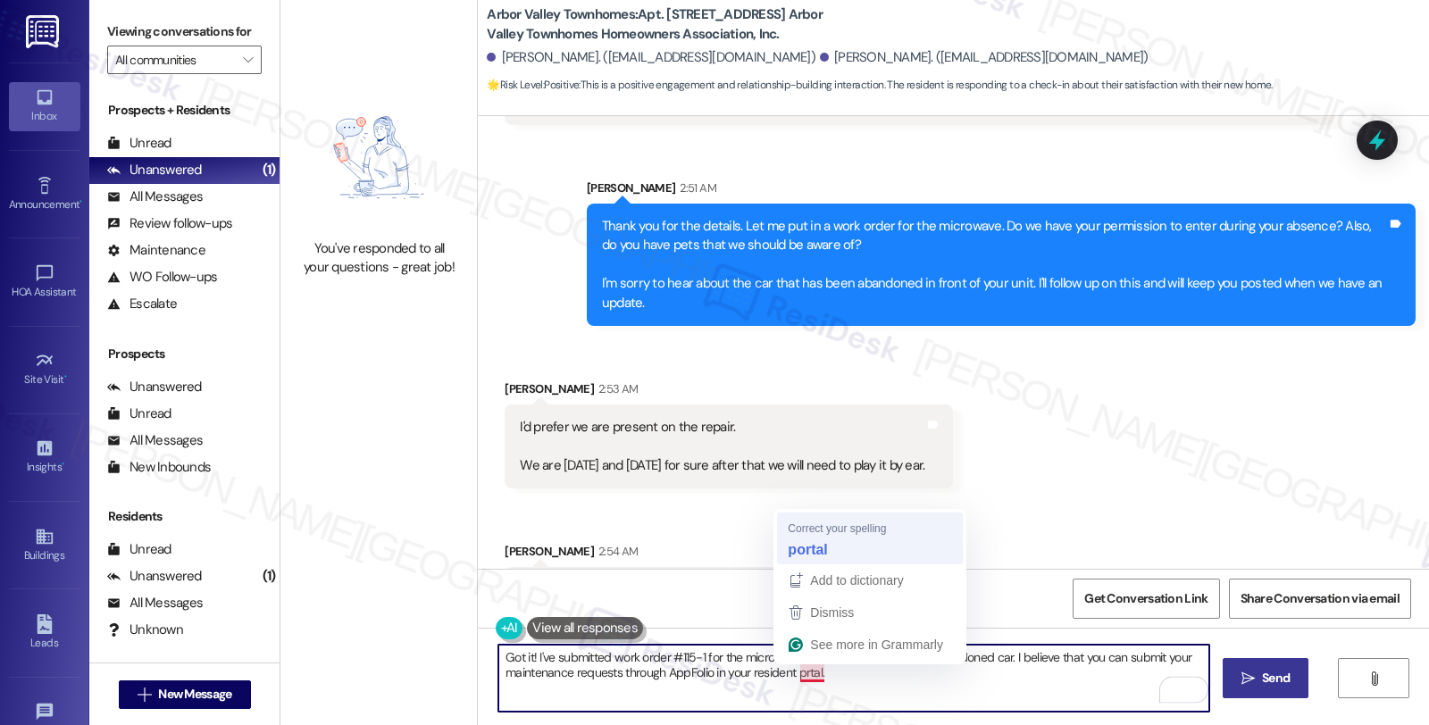
type textarea "Got it! I've submitted work order #115-1 for the microwave and will follow up o…"
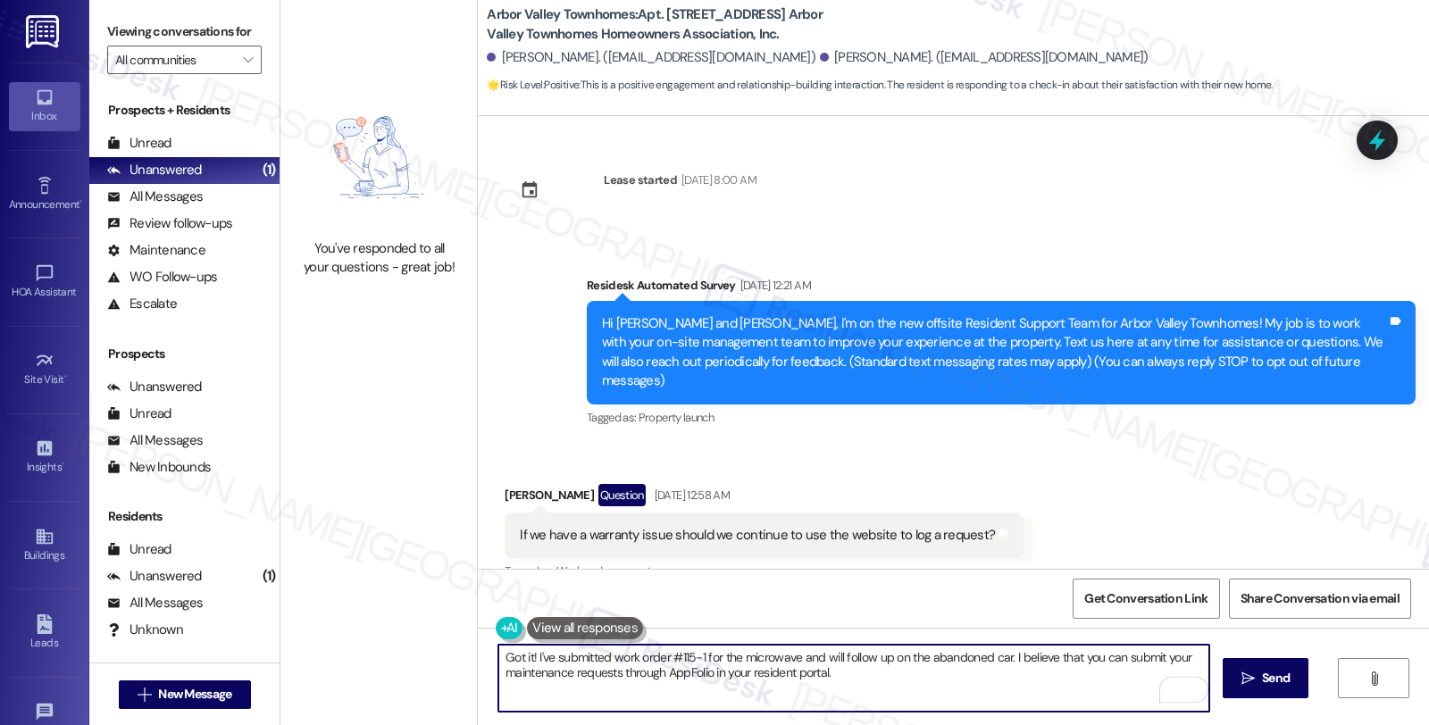
scroll to position [4253, 0]
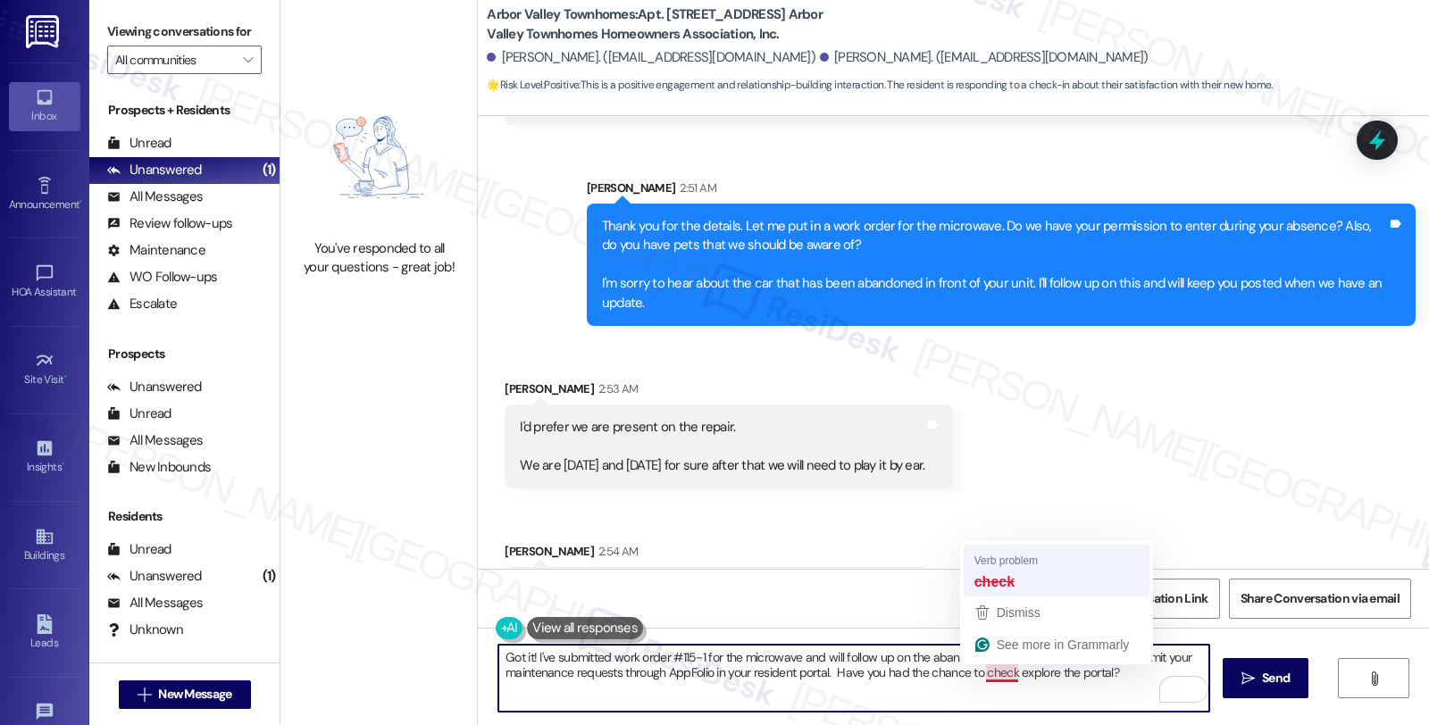
type textarea "Got it! I've submitted work order #115-1 for the microwave and will follow up o…"
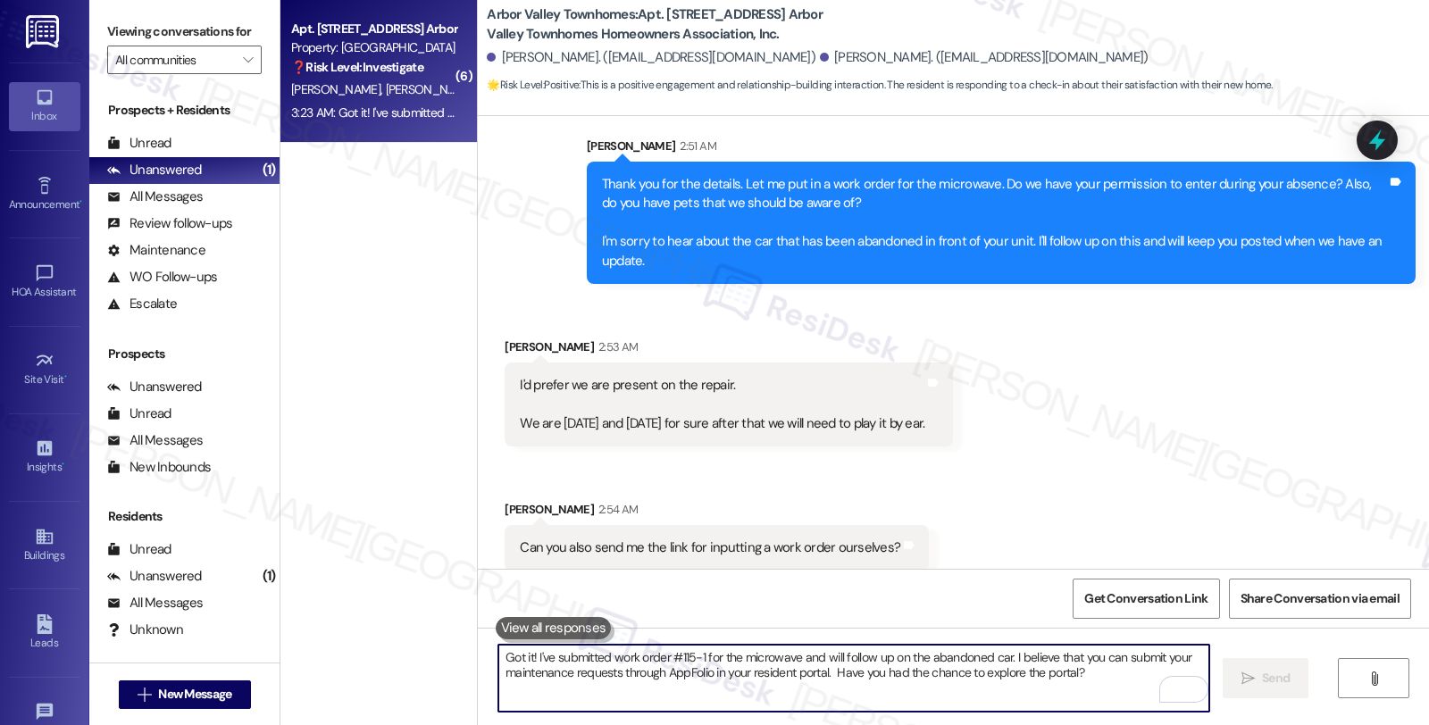
scroll to position [4395, 0]
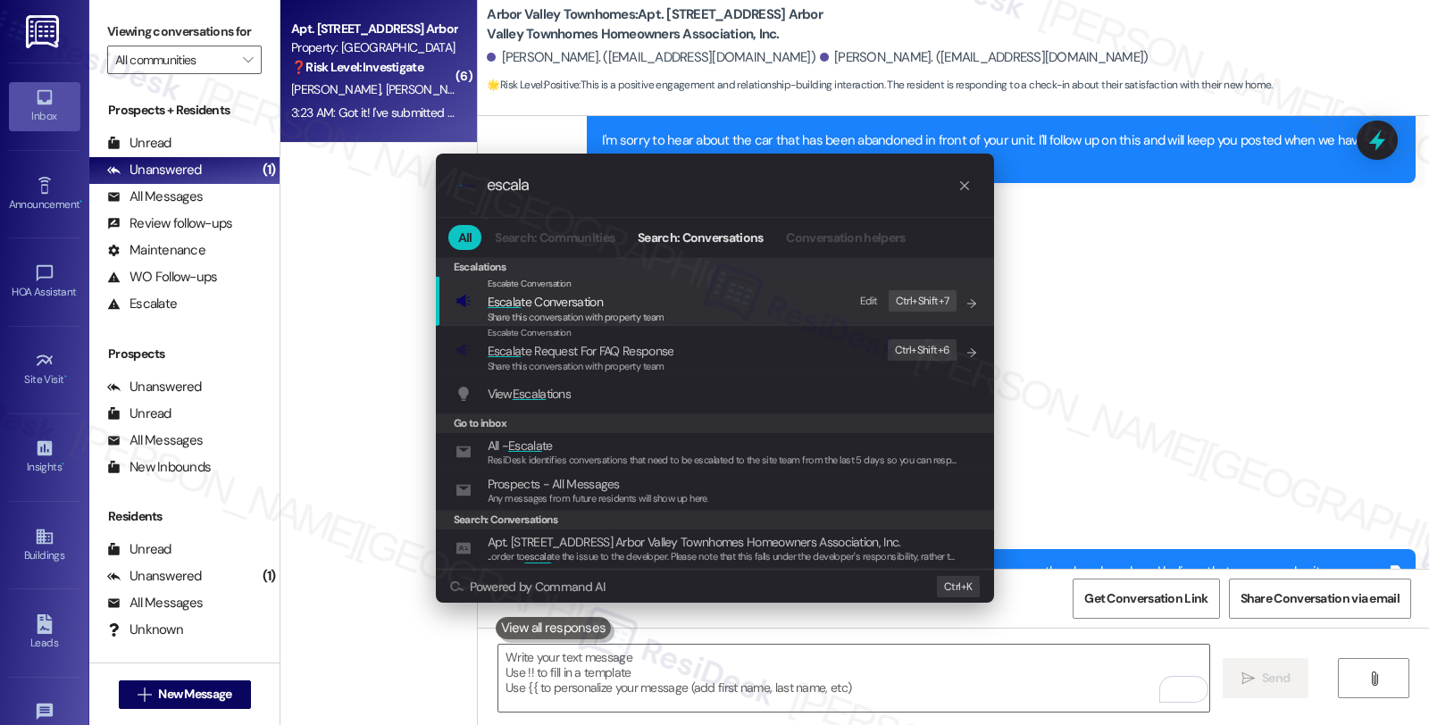
type input "escala"
click at [538, 305] on span "Escala te Conversation" at bounding box center [545, 302] width 115 height 16
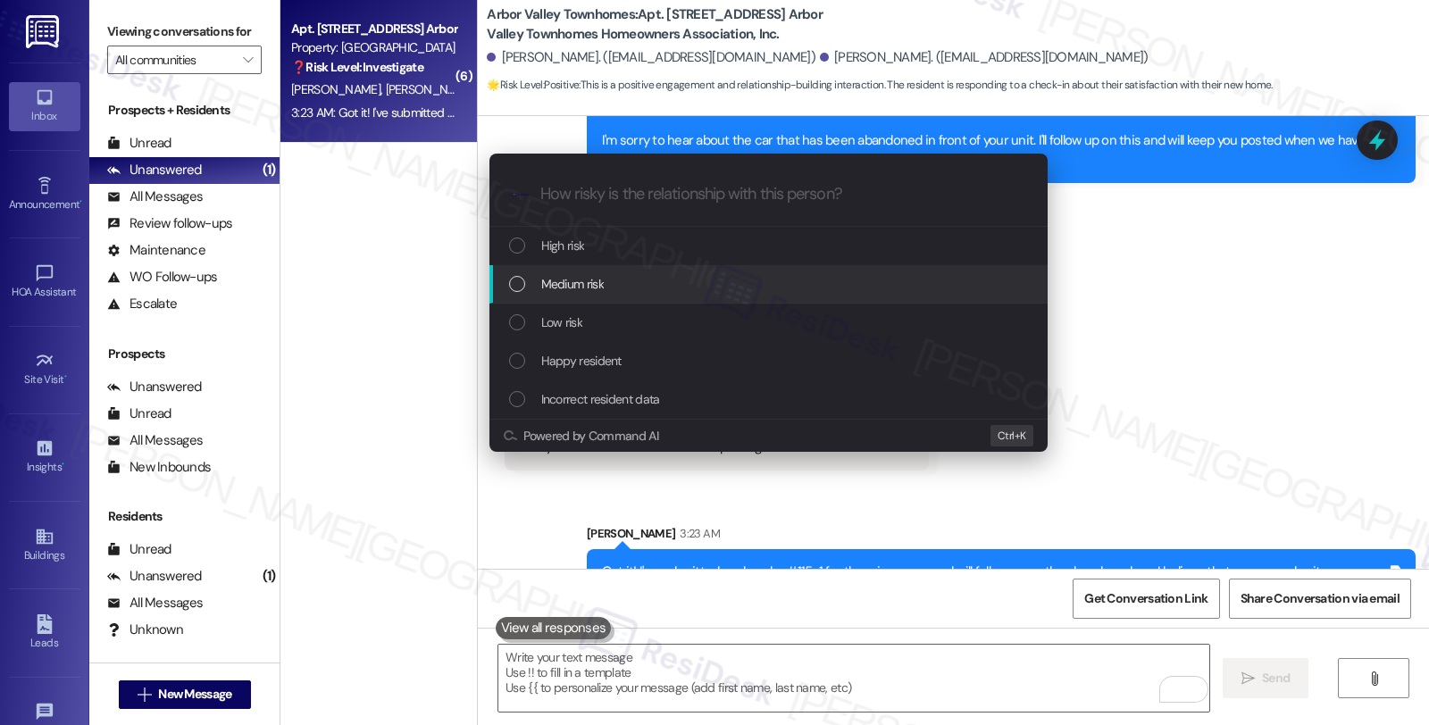
click at [574, 280] on span "Medium risk" at bounding box center [572, 284] width 63 height 20
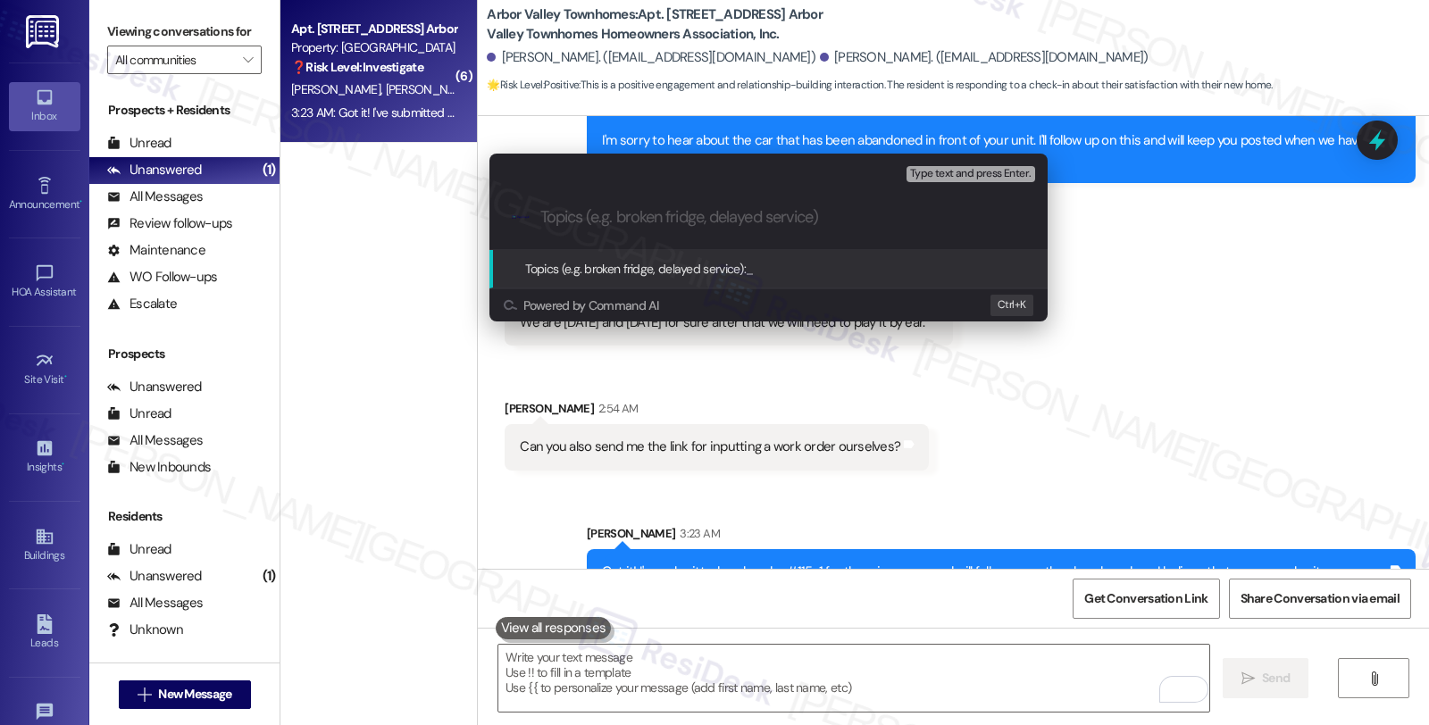
paste input "abandoned"
drag, startPoint x: 640, startPoint y: 217, endPoint x: 513, endPoint y: 217, distance: 127.7
click at [513, 217] on div ".cls-1{fill:#0a055f;}.cls-2{fill:#0cc4c4;} resideskLogoBlueOrange abandoned" at bounding box center [768, 217] width 558 height 63
paste input "#115-1"
click at [539, 214] on div ".cls-1{fill:#0a055f;}.cls-2{fill:#0cc4c4;} resideskLogoBlueOrange #115-1 (micro…" at bounding box center [768, 217] width 558 height 63
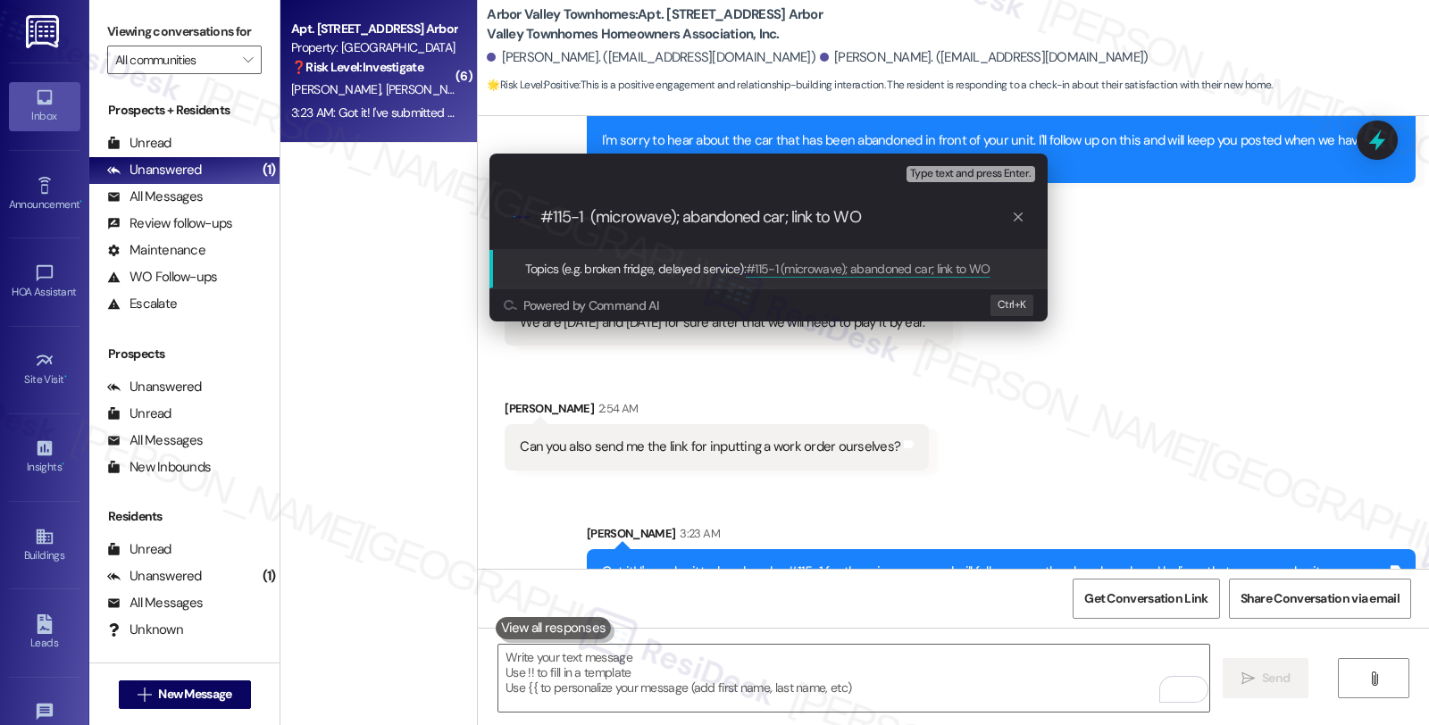
click at [546, 212] on input "#115-1 (microwave); abandoned car; link to WO" at bounding box center [775, 217] width 471 height 19
paste input "Work Order Filed by ResiDesk - WO #"
type input "Work Order Filed by ResiDesk - WO #115-1 (microwave); abandoned car; link to WO"
click at [969, 173] on span "Type text and press Enter." at bounding box center [970, 174] width 121 height 13
click at [899, 223] on input "Work Order Filed by ResiDesk - WO #115-1 (microwave); abandoned car; link to WO" at bounding box center [775, 217] width 471 height 19
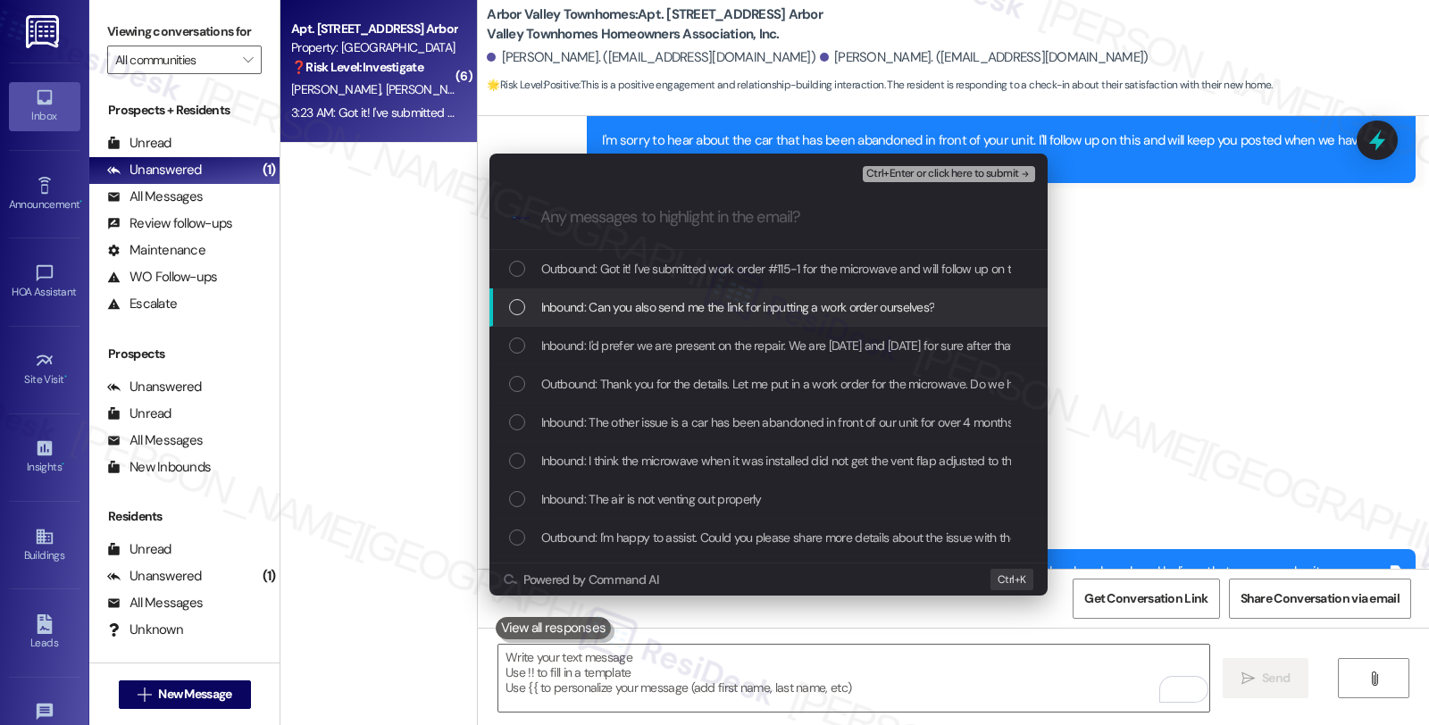
click at [652, 306] on span "Inbound: Can you also send me the link for inputting a work order ourselves?" at bounding box center [738, 307] width 394 height 20
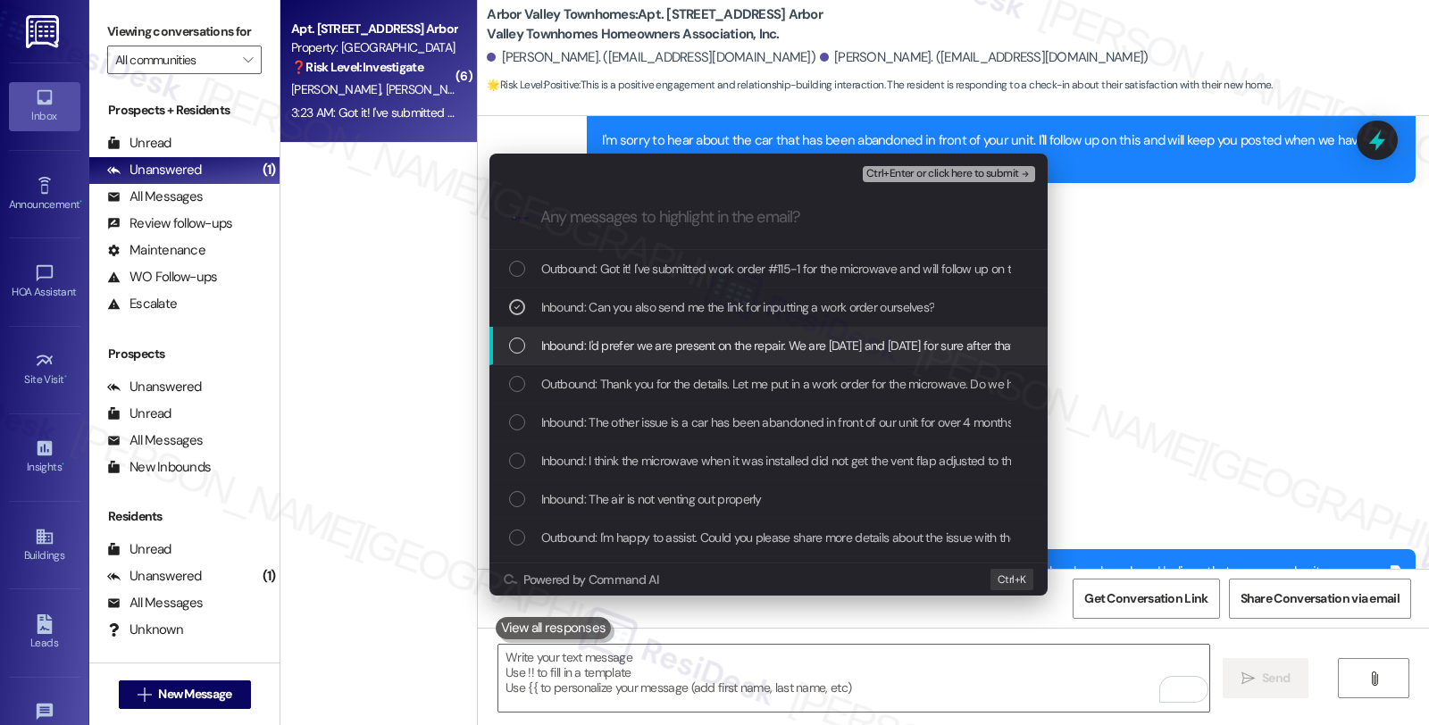
click at [646, 346] on span "Inbound: I'd prefer we are present on the repair. We are today and tomorrow for…" at bounding box center [853, 346] width 625 height 20
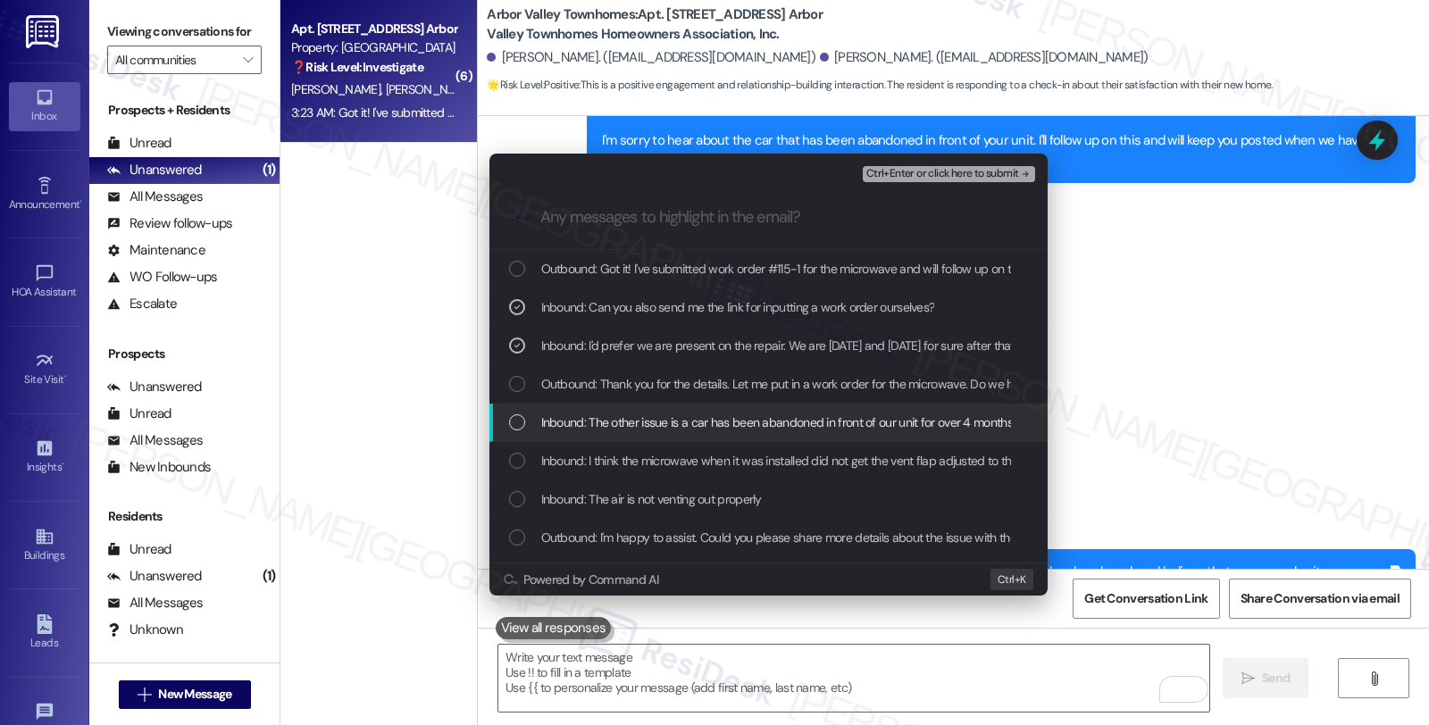
click at [657, 418] on span "Inbound: The other issue is a car has been abandoned in front of our unit for o…" at bounding box center [1354, 423] width 1627 height 20
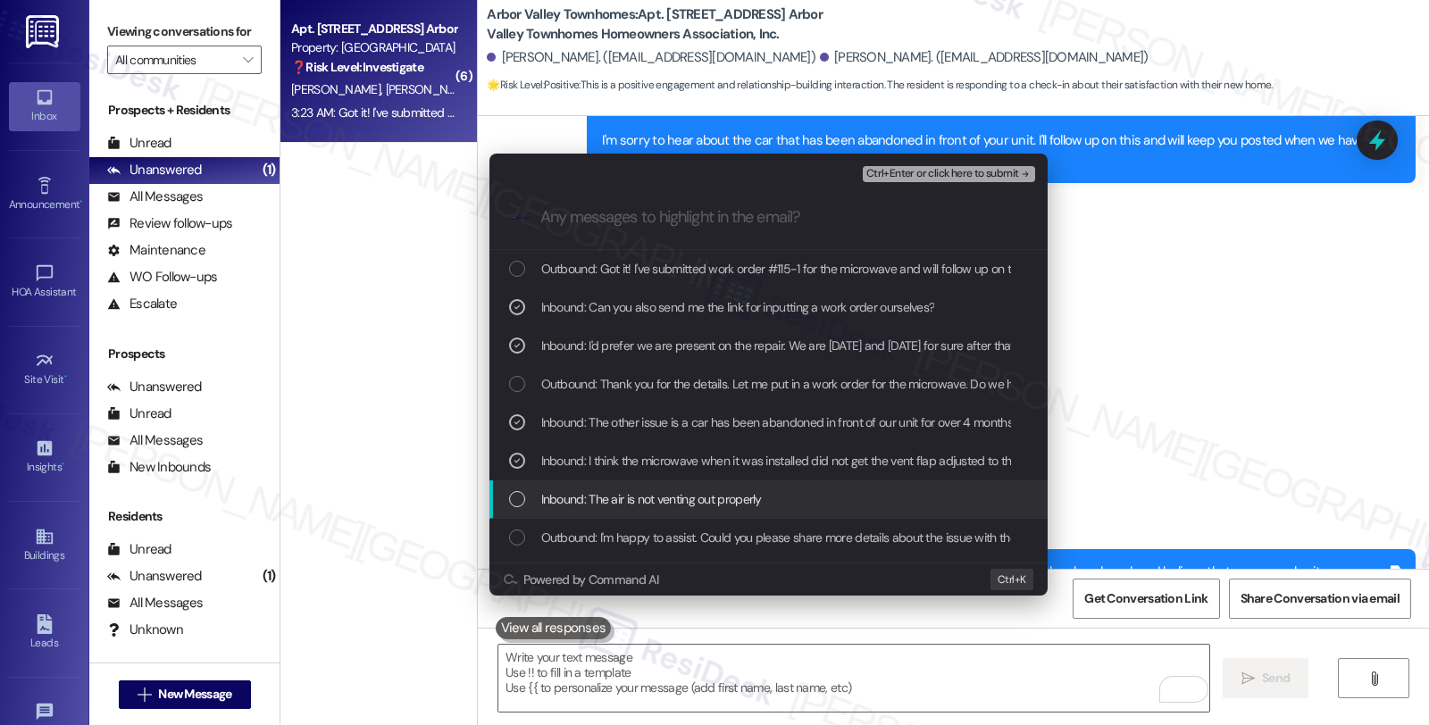
click at [654, 495] on span "Inbound: The air is not venting out properly" at bounding box center [651, 499] width 221 height 20
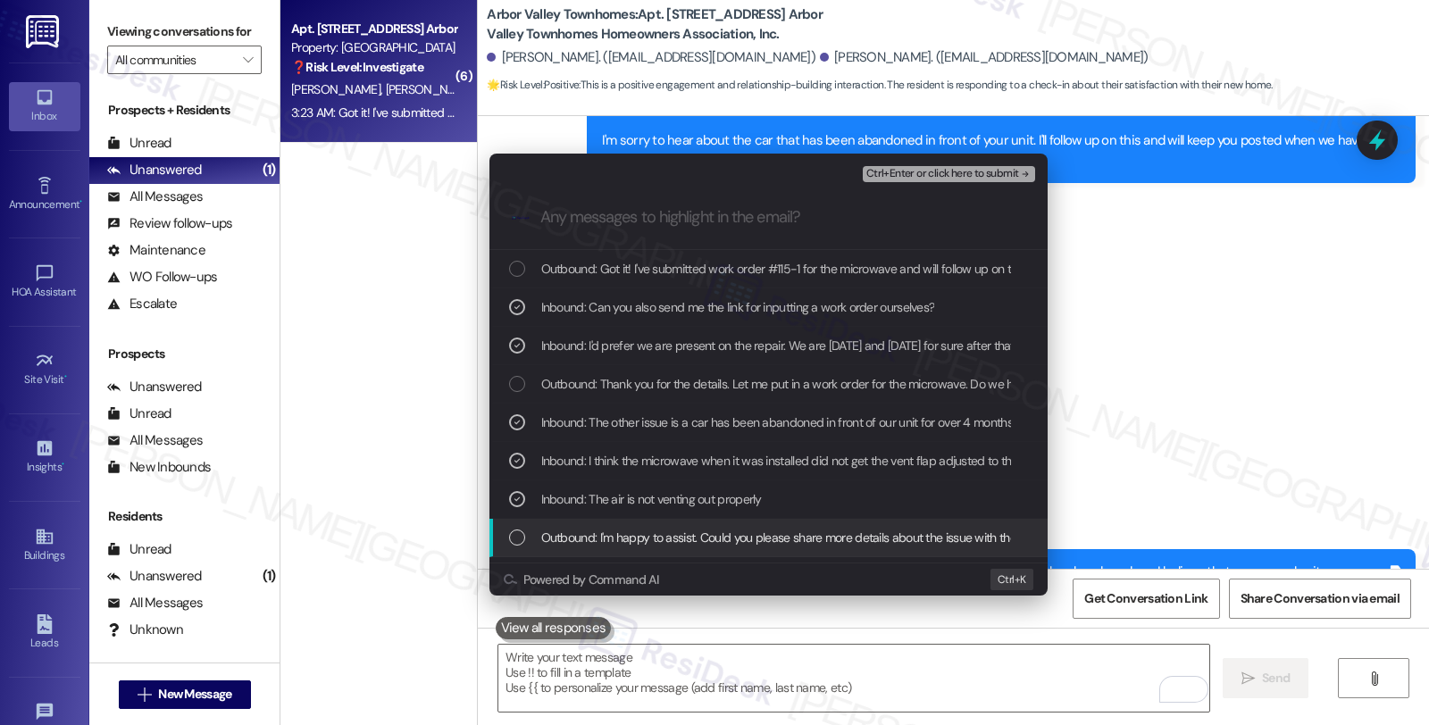
scroll to position [198, 0]
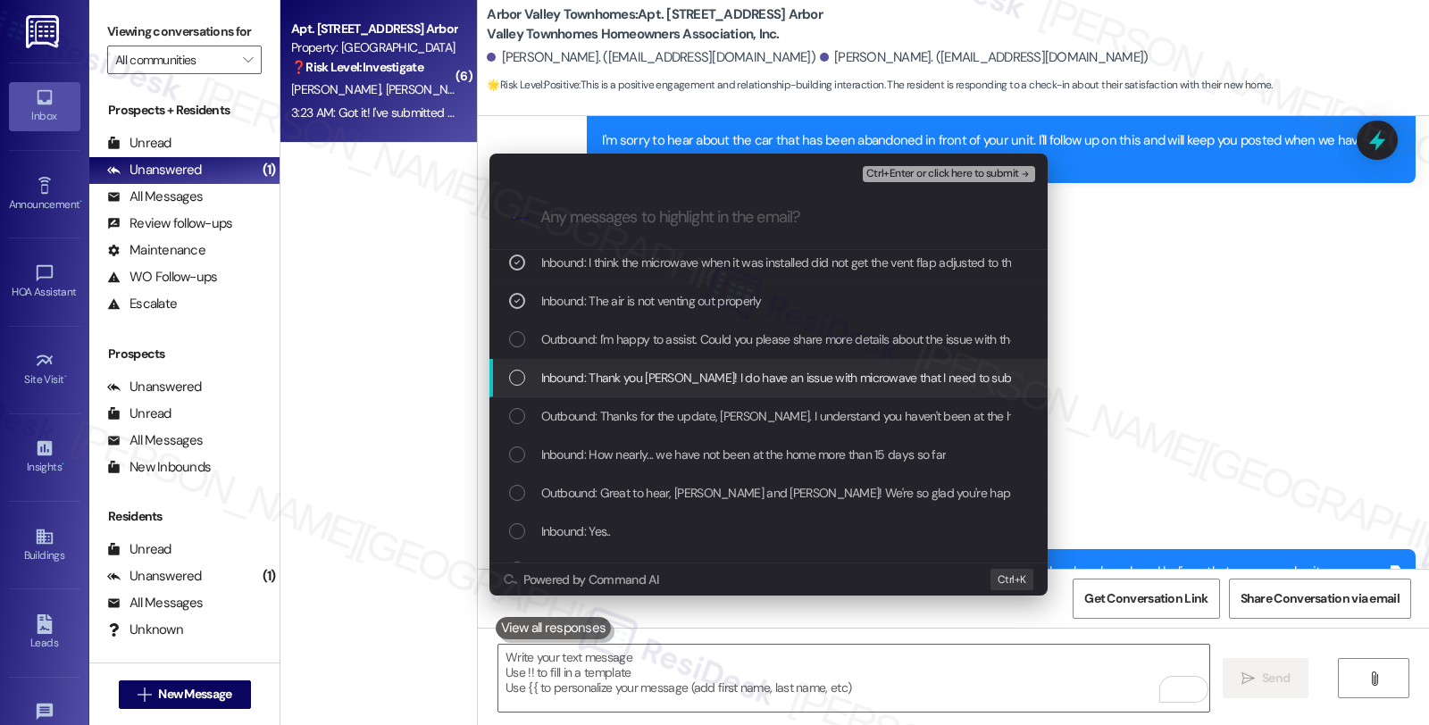
click at [638, 380] on span "Inbound: Thank you Sarah! I do have an issue with microwave that I need to subm…" at bounding box center [884, 378] width 687 height 20
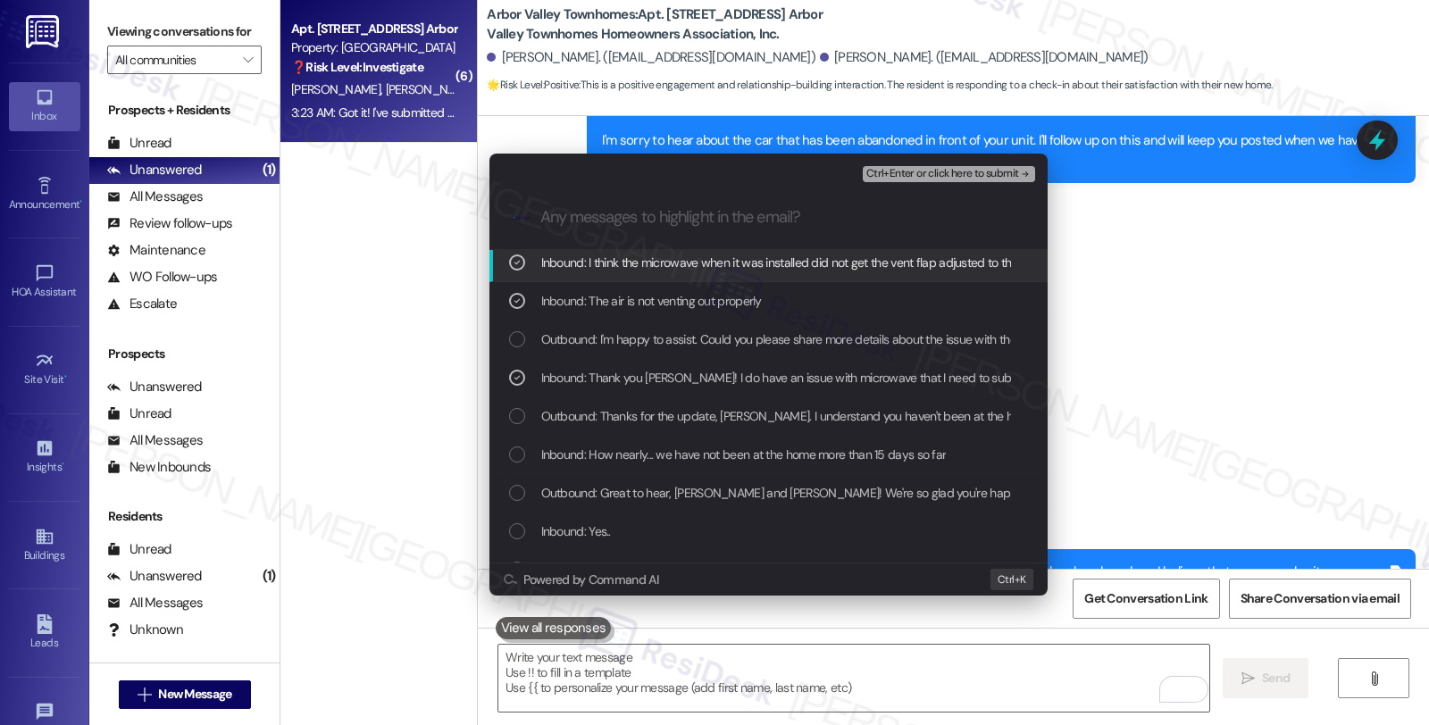
click at [908, 180] on span "Ctrl+Enter or click here to submit" at bounding box center [942, 174] width 153 height 13
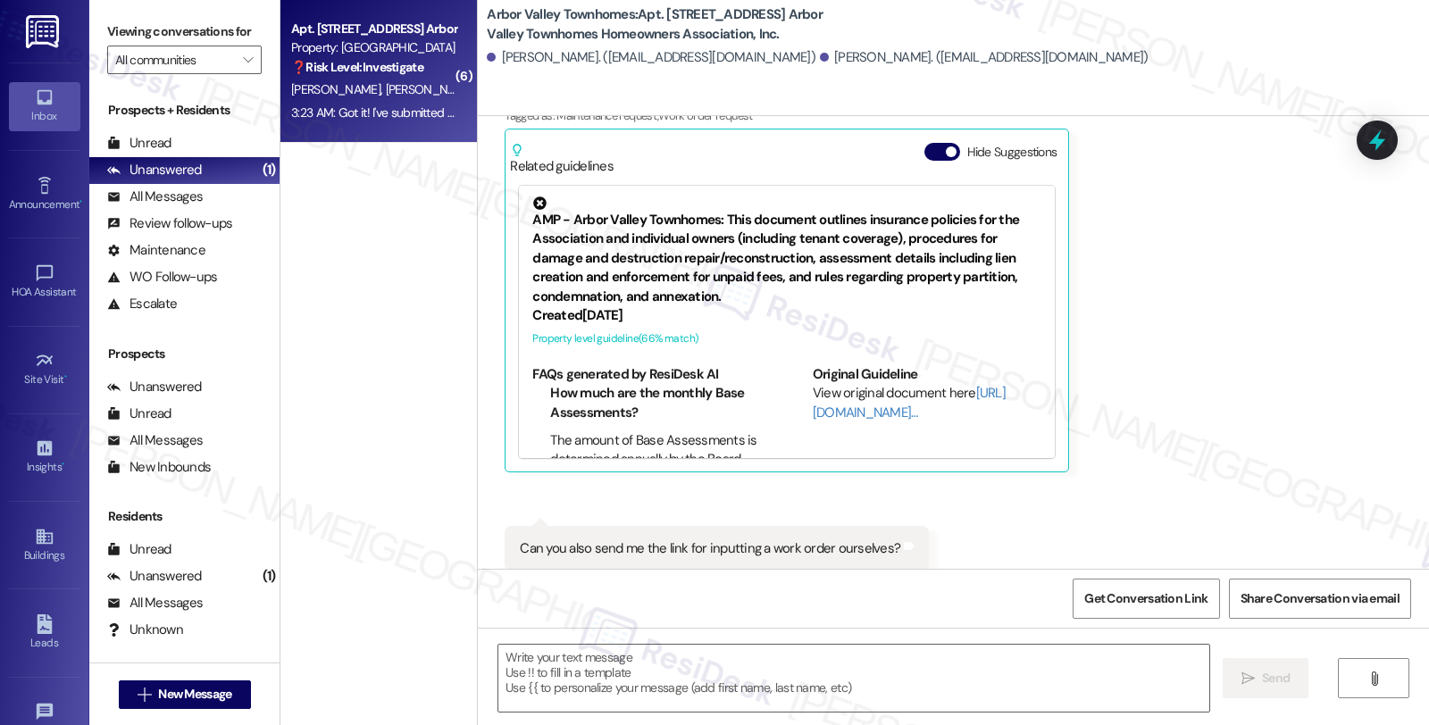
scroll to position [5024, 0]
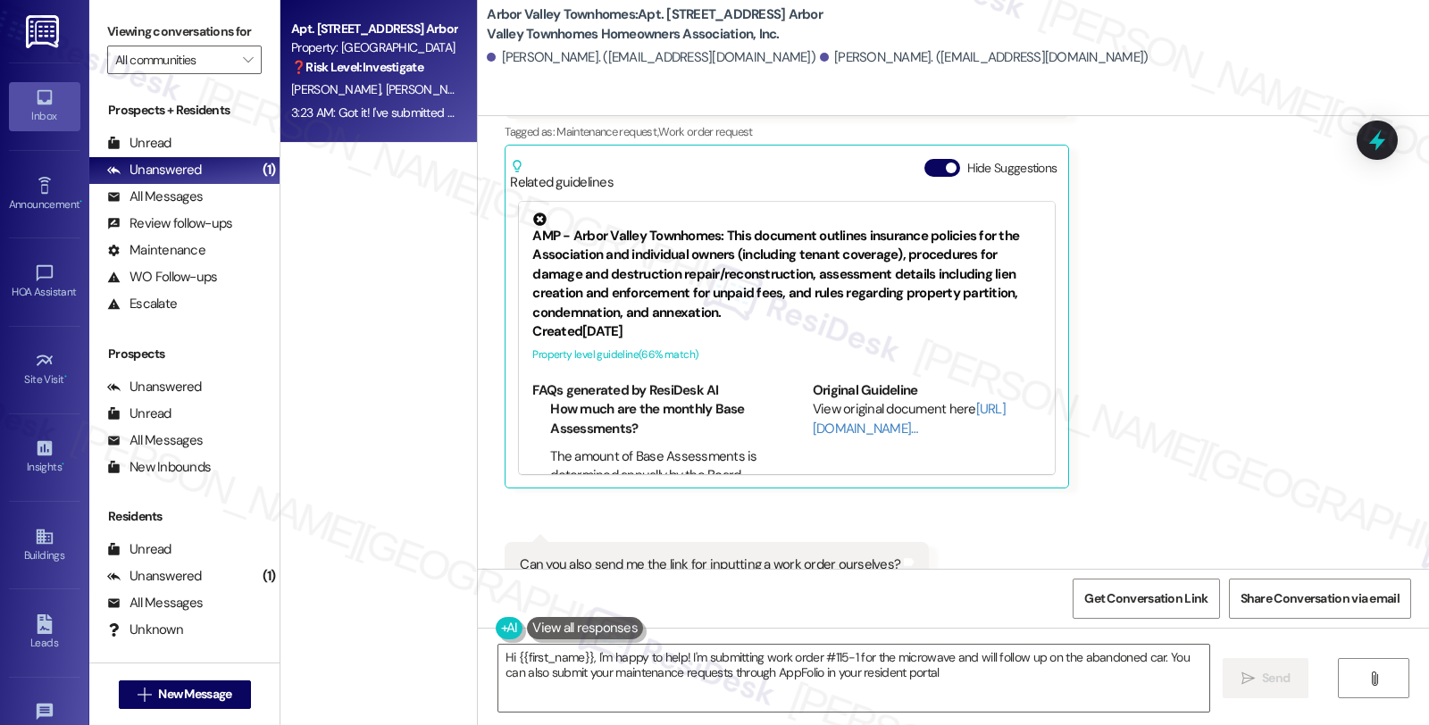
type textarea "Hi {{first_name}}, I'm happy to help! I'm submitting work order #115-1 for the …"
click at [1170, 307] on div "Received via SMS Dominic Skinner Question 2:53 AM I'd prefer we are present on …" at bounding box center [953, 297] width 951 height 662
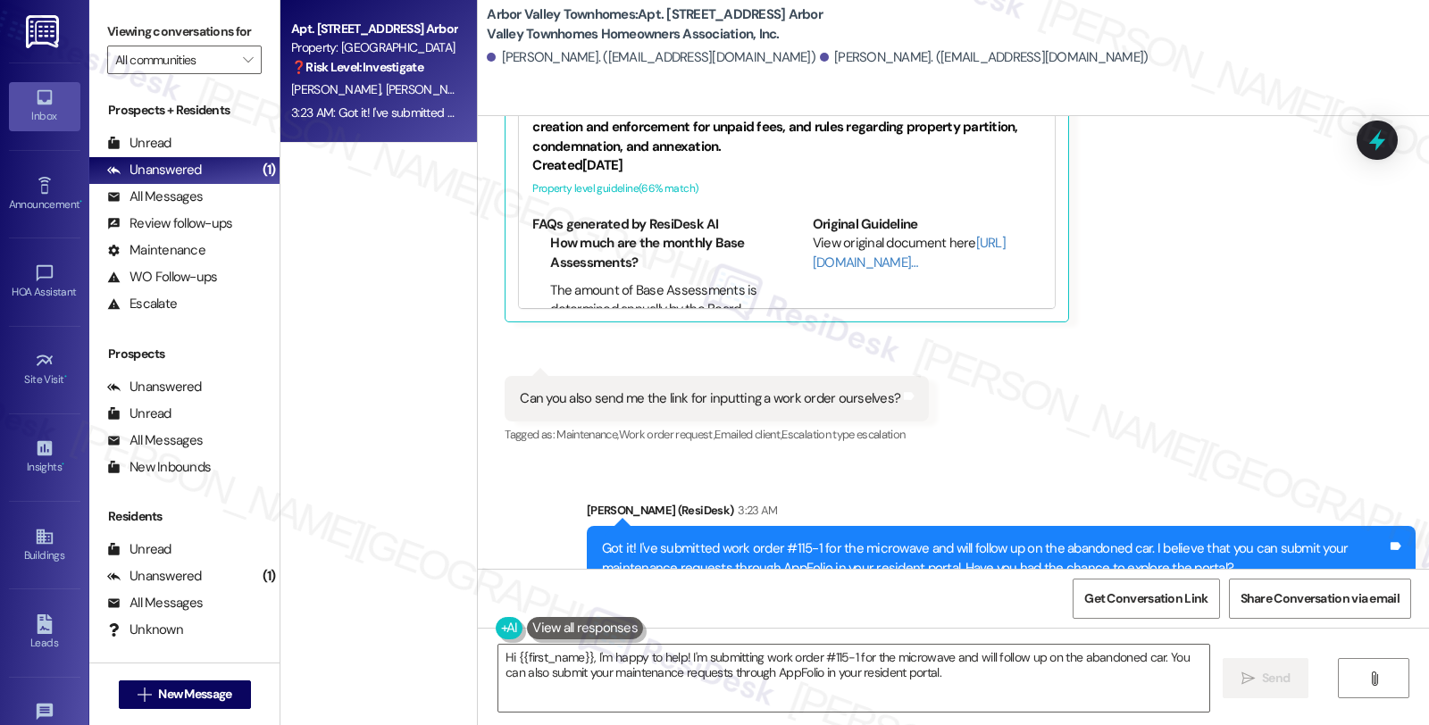
scroll to position [5195, 0]
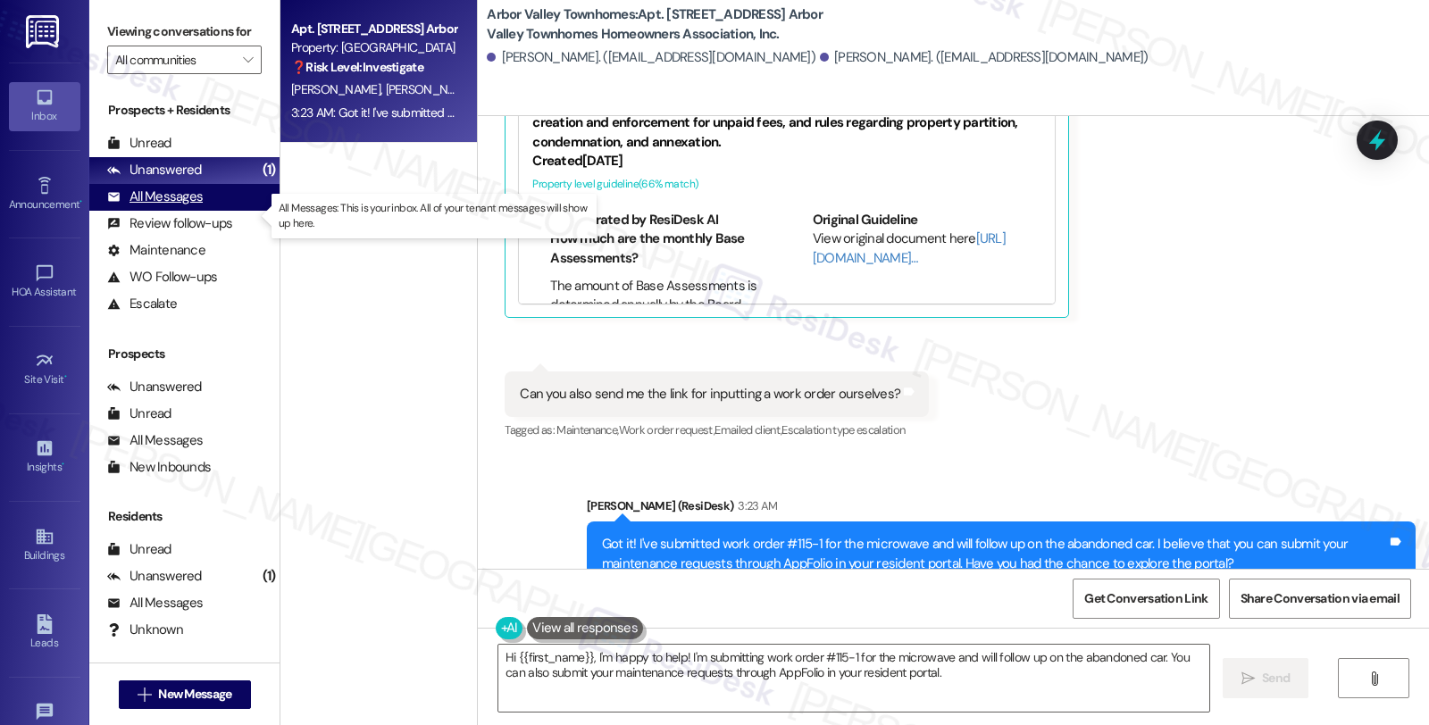
click at [182, 206] on div "All Messages" at bounding box center [155, 197] width 96 height 19
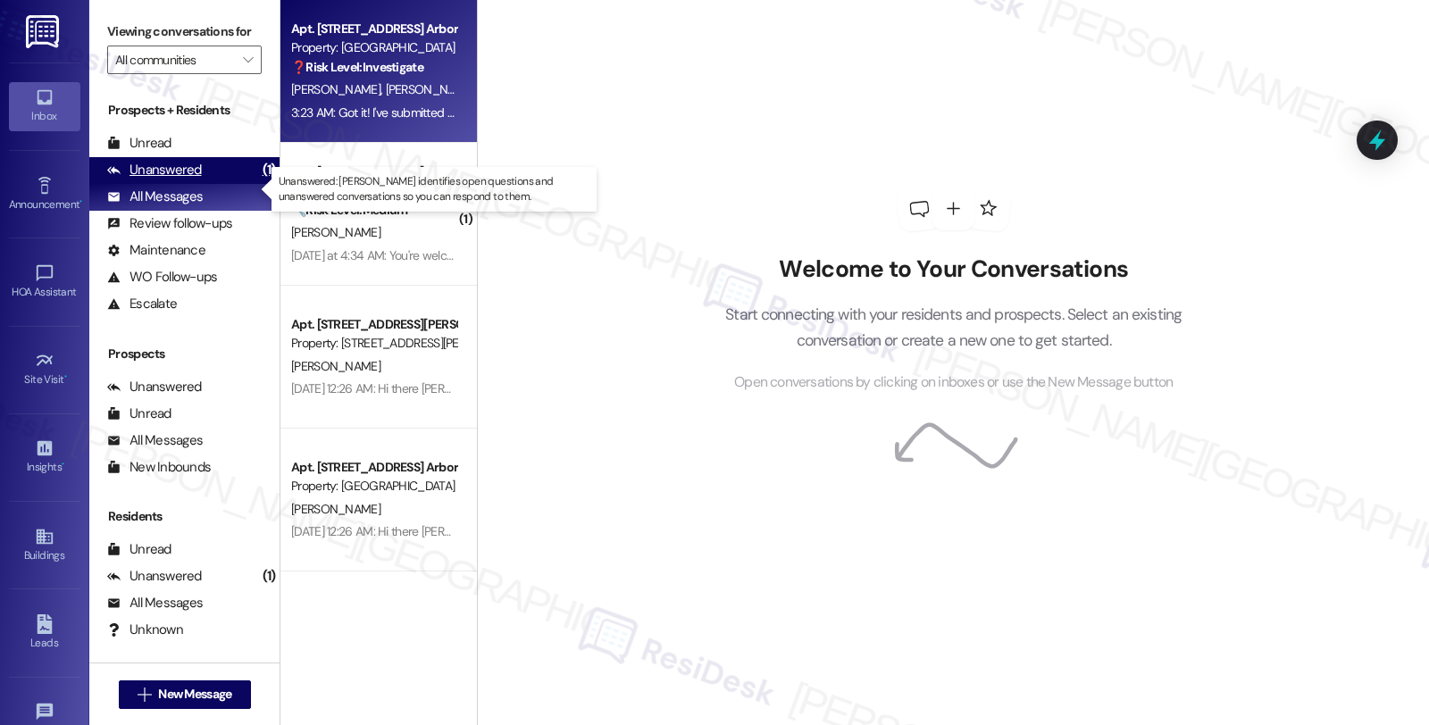
click at [194, 180] on div "Unanswered" at bounding box center [154, 170] width 95 height 19
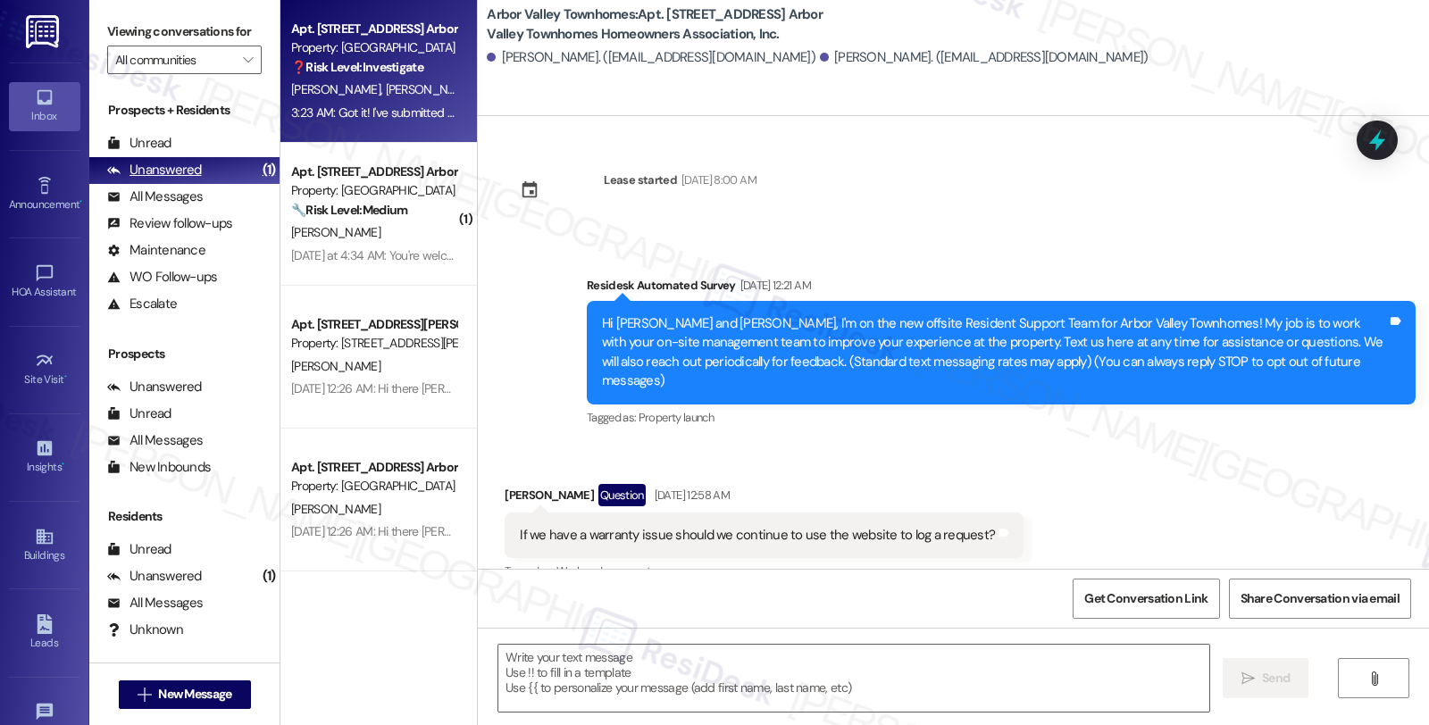
scroll to position [0, 0]
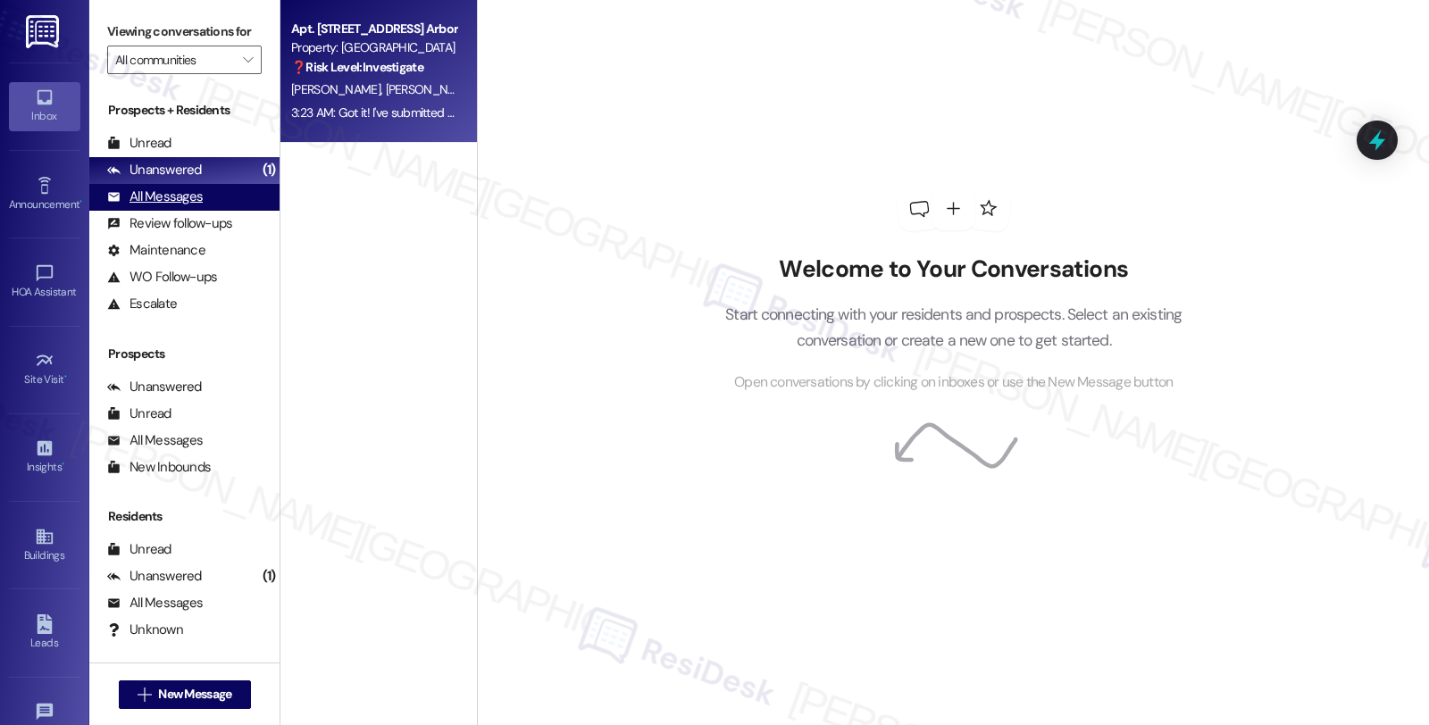
click at [158, 206] on div "All Messages" at bounding box center [155, 197] width 96 height 19
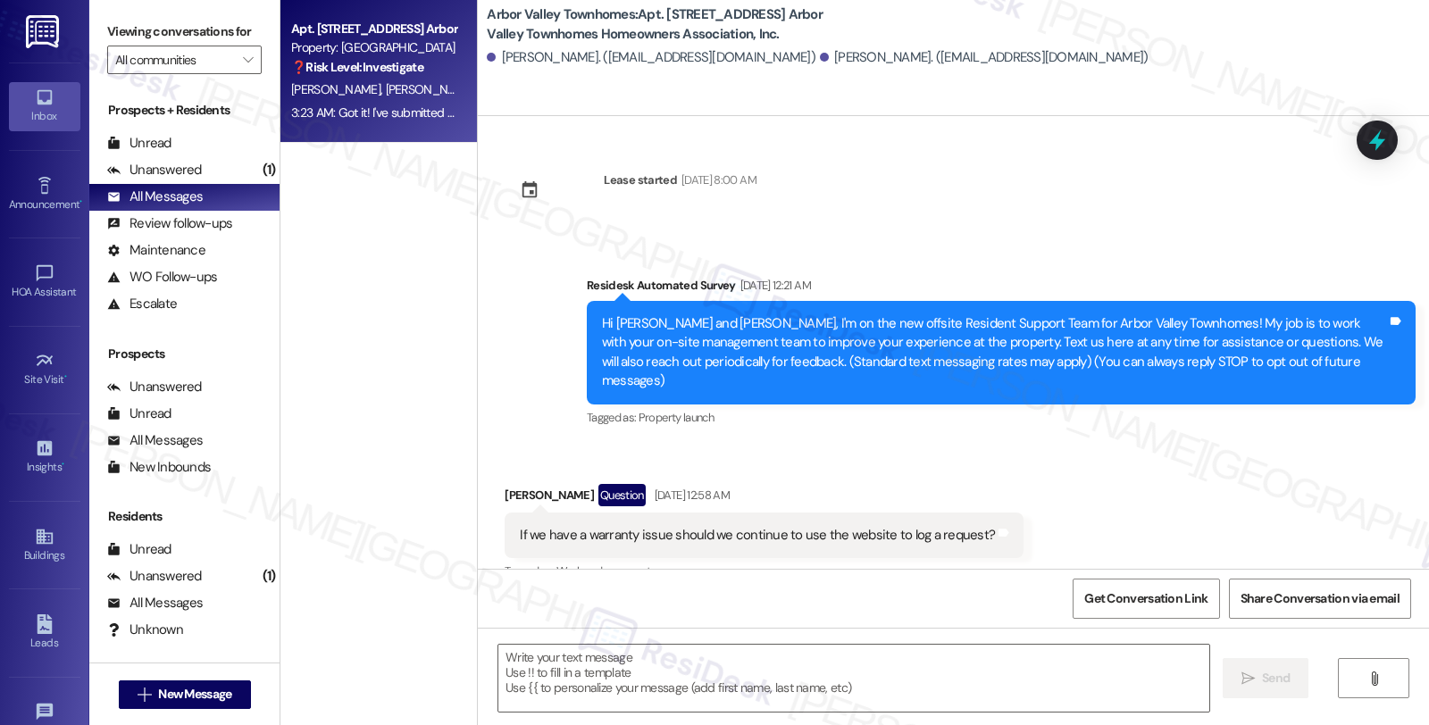
scroll to position [5577, 0]
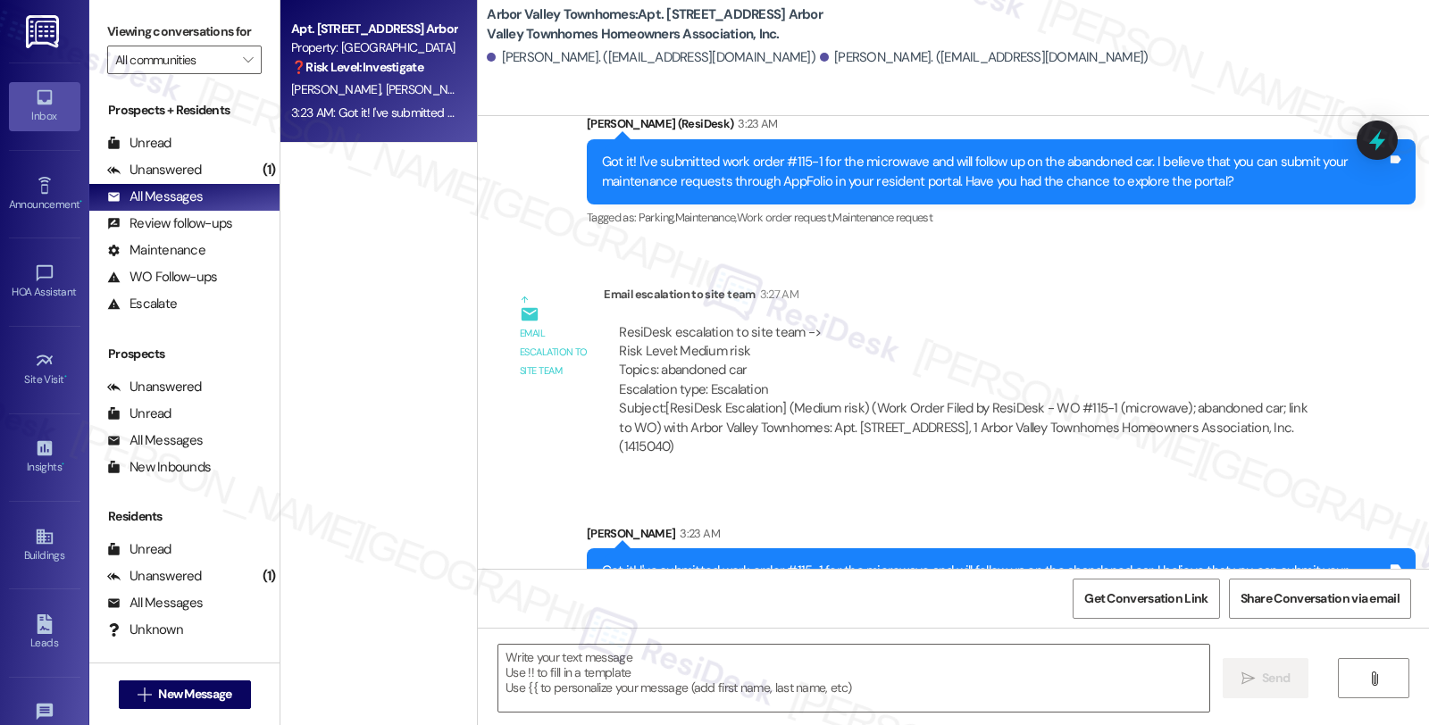
type textarea "Fetching suggested responses. Please feel free to read through the conversation…"
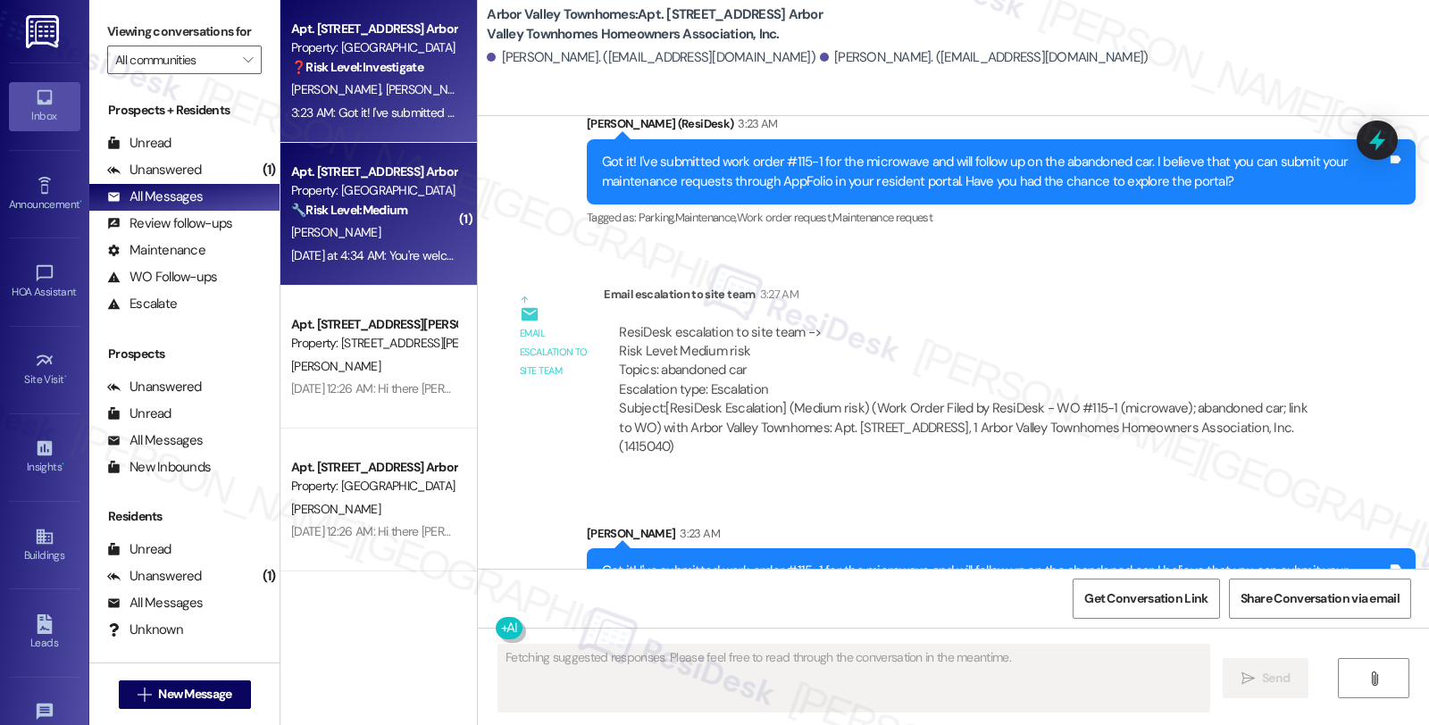
click at [409, 215] on div "🔧 Risk Level: Medium The resident is experiencing ongoing issues with sprinkler…" at bounding box center [373, 210] width 165 height 19
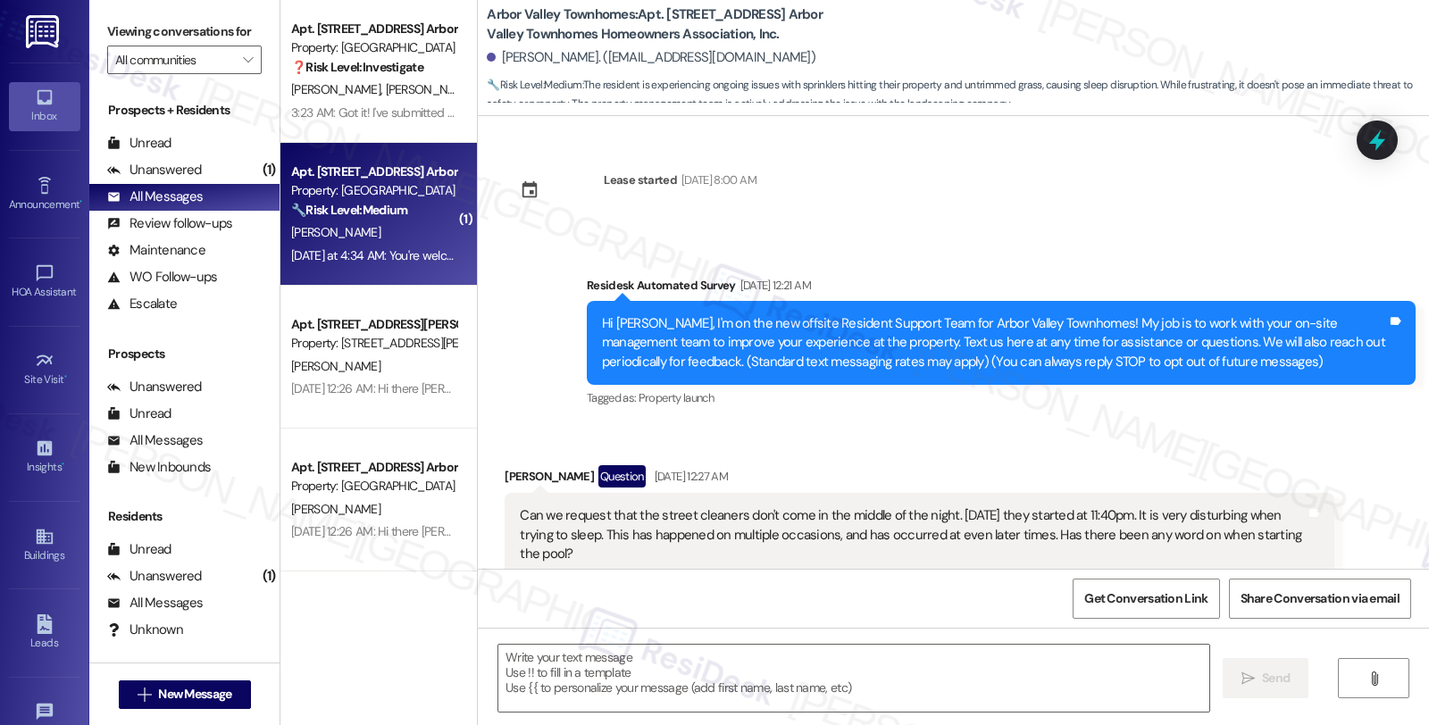
scroll to position [7498, 0]
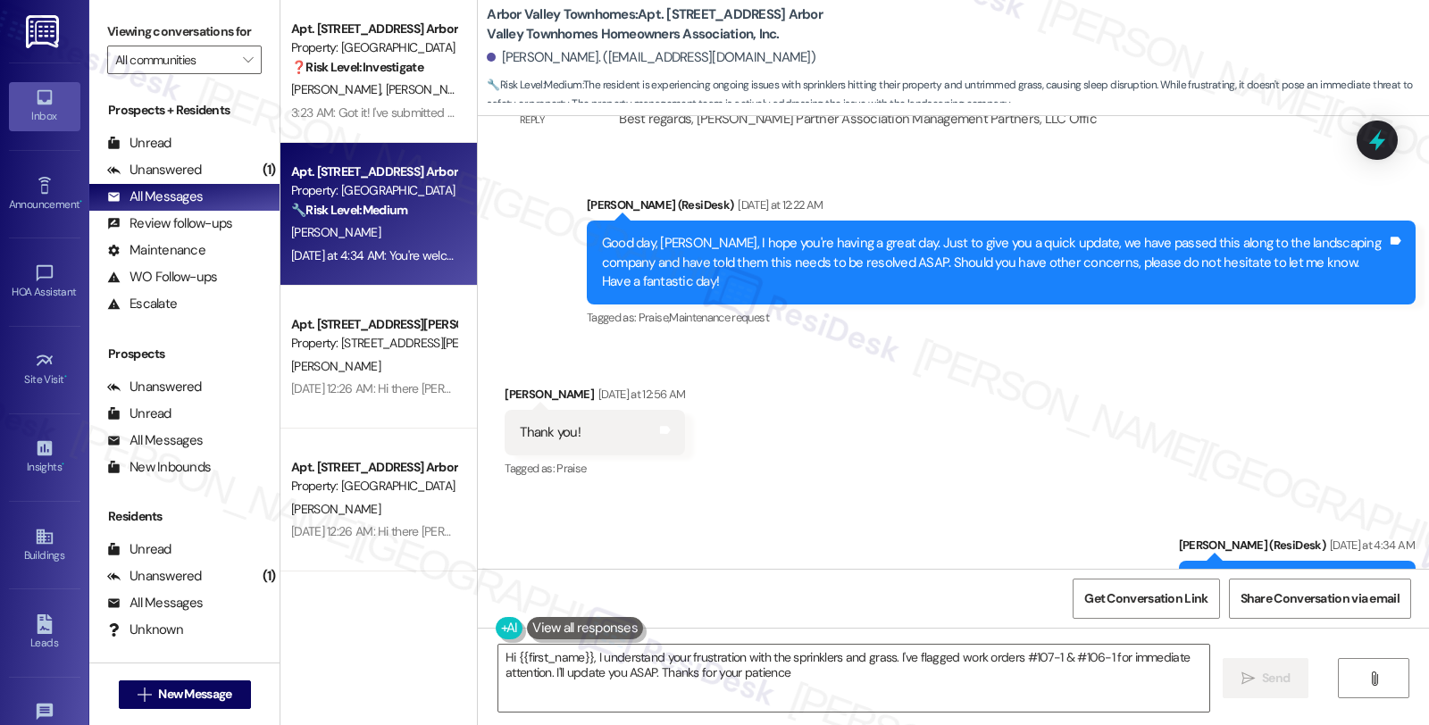
type textarea "Hi {{first_name}}, I understand your frustration with the sprinklers and grass.…"
